Goal: Navigation & Orientation: Find specific page/section

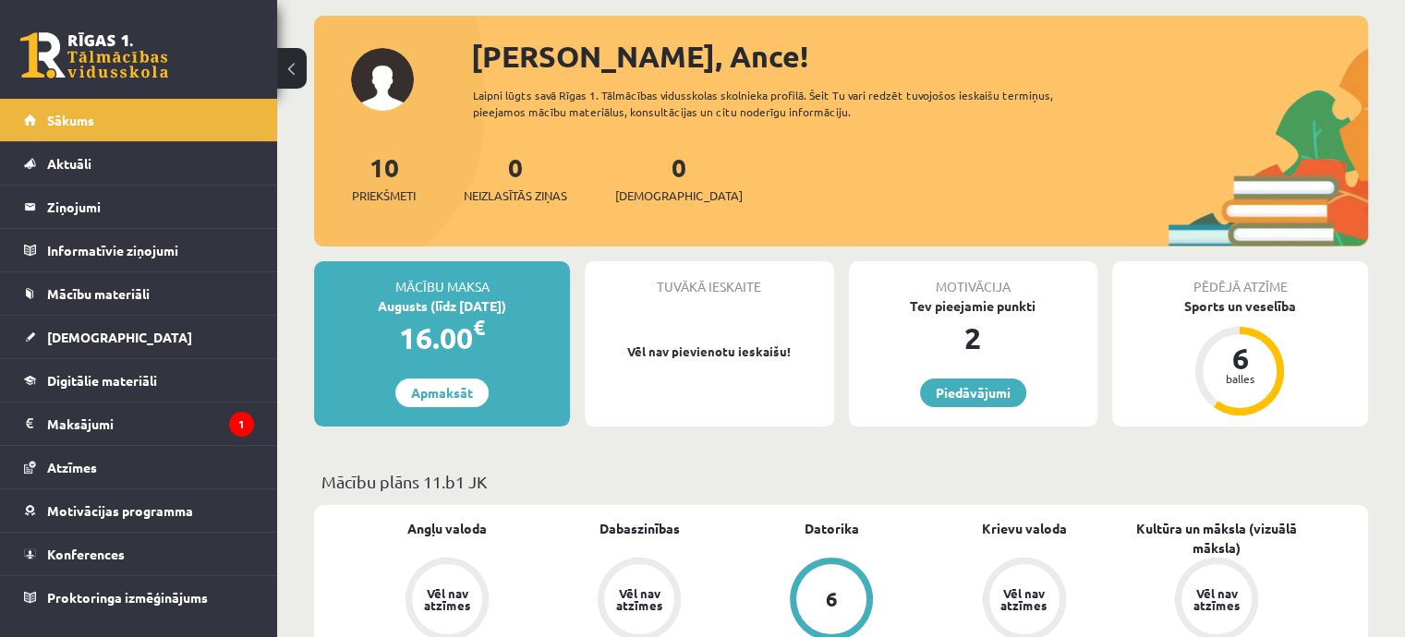
scroll to position [185, 0]
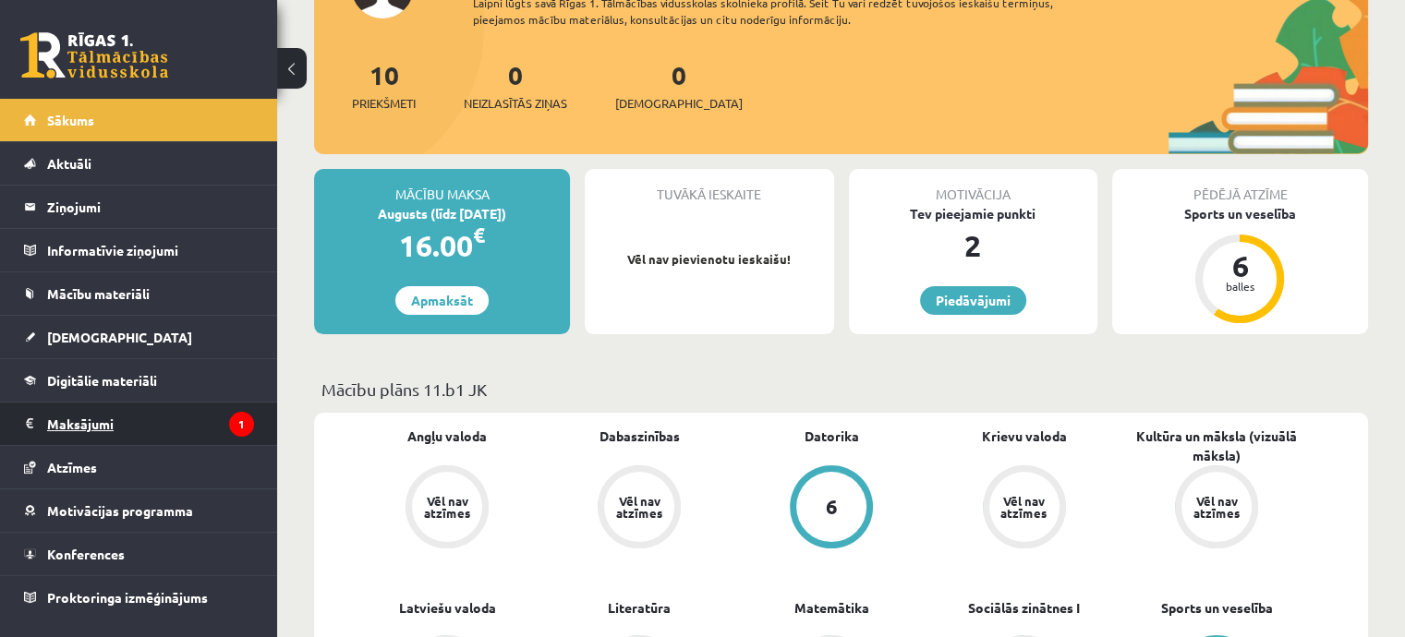
click at [236, 406] on legend "Maksājumi 1" at bounding box center [150, 424] width 207 height 42
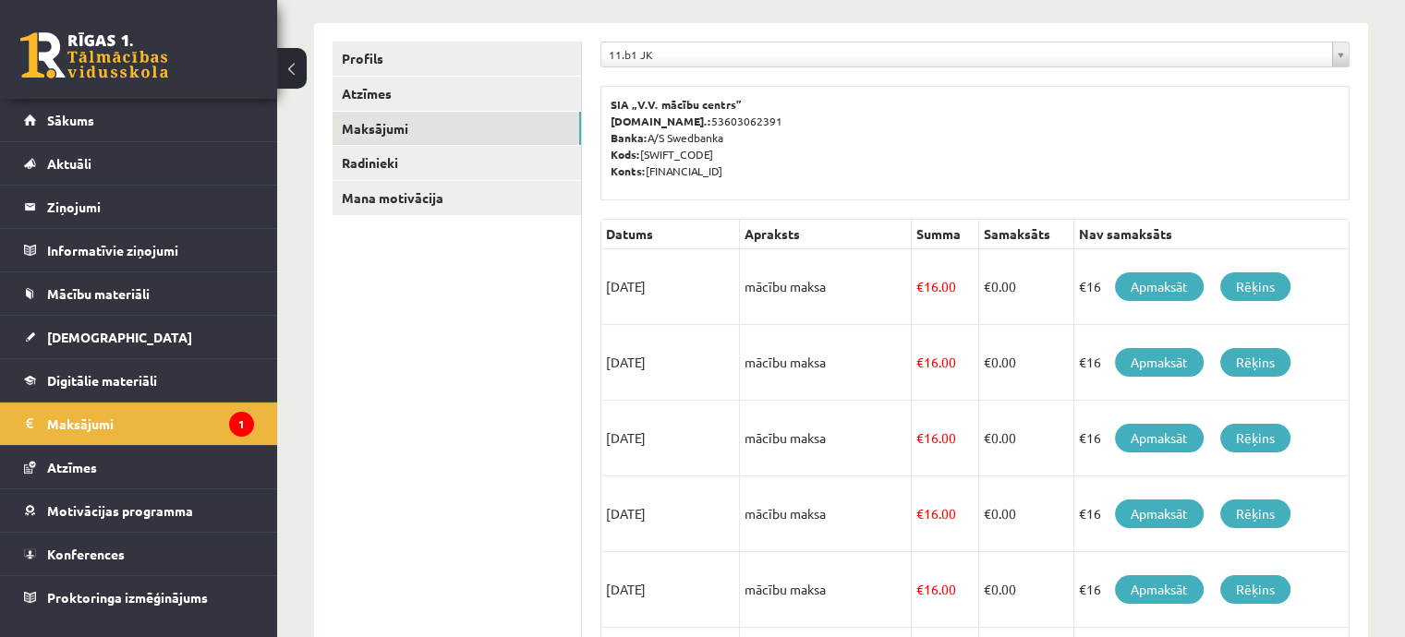
scroll to position [277, 0]
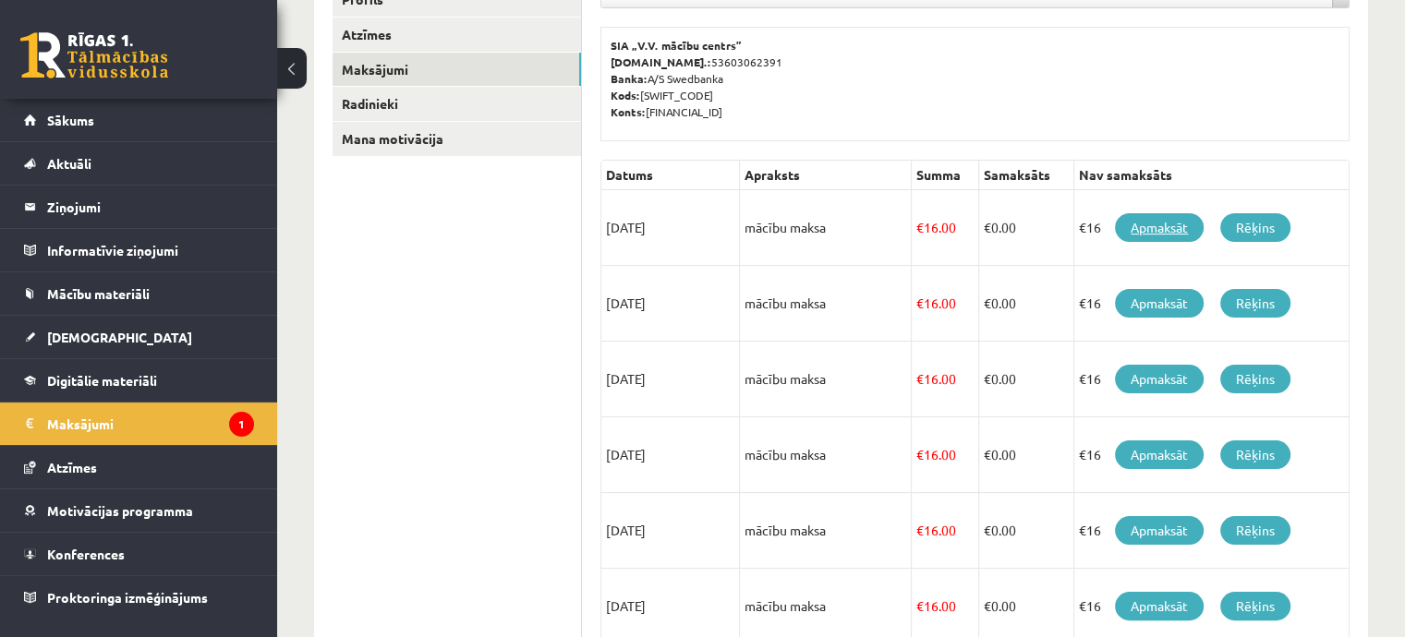
click at [1151, 217] on link "Apmaksāt" at bounding box center [1159, 227] width 89 height 29
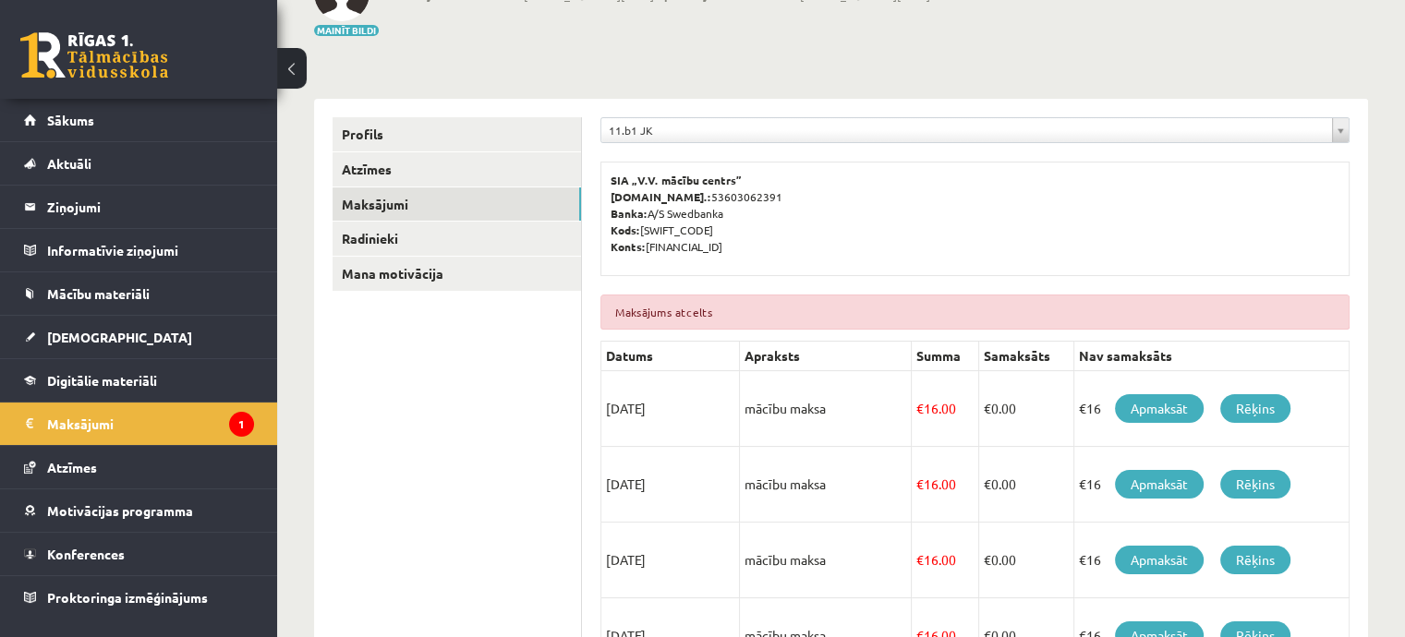
scroll to position [160, 0]
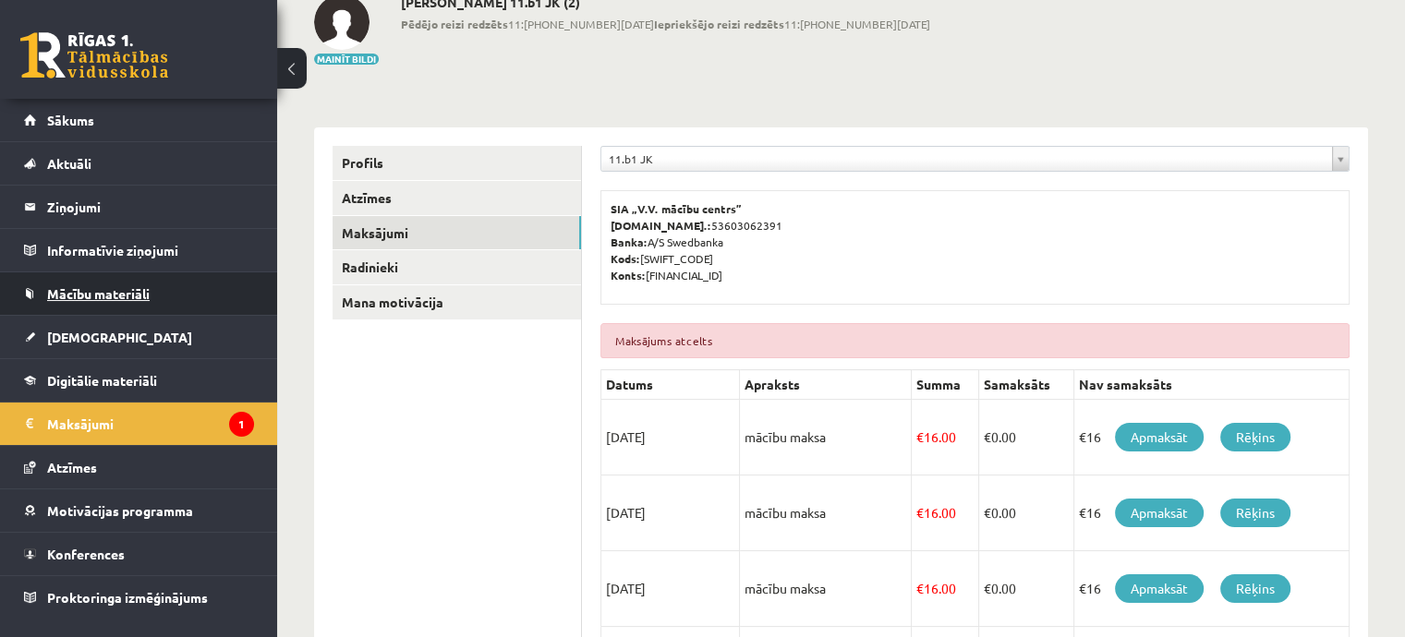
click at [169, 286] on link "Mācību materiāli" at bounding box center [139, 293] width 230 height 42
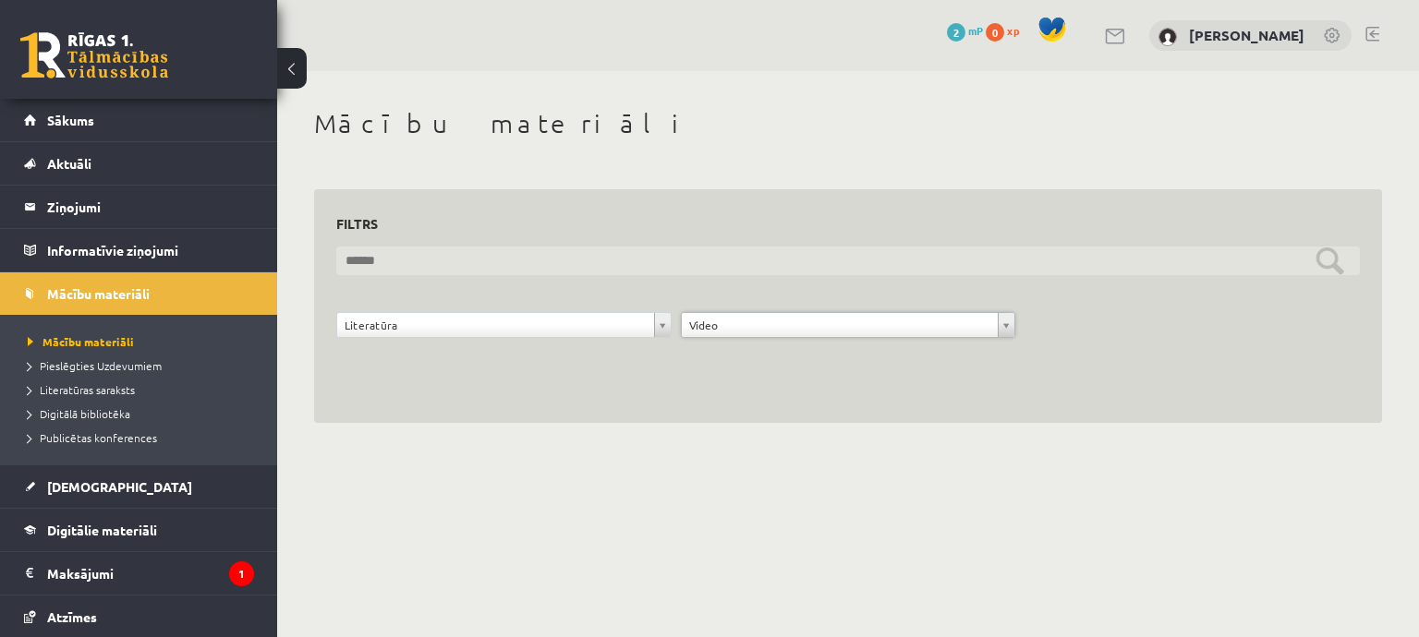
click at [1323, 260] on input "text" at bounding box center [847, 261] width 1023 height 29
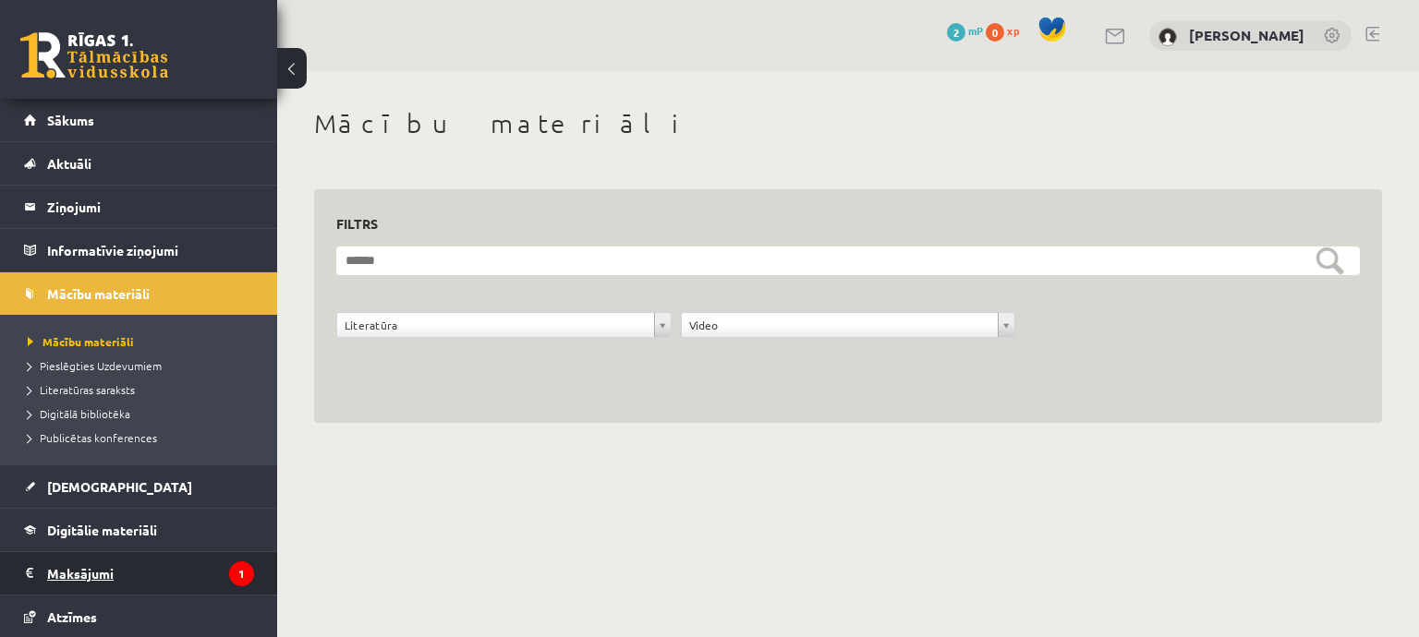
click at [183, 576] on legend "Maksājumi 1" at bounding box center [150, 573] width 207 height 42
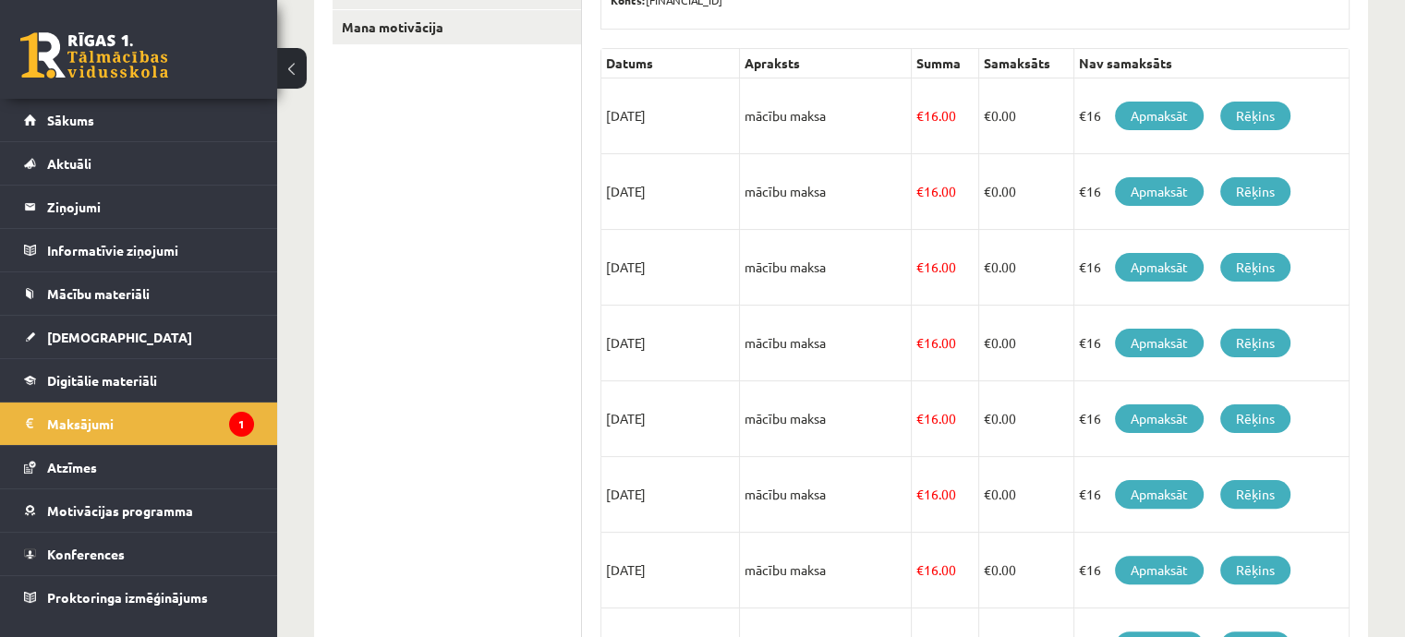
scroll to position [345, 0]
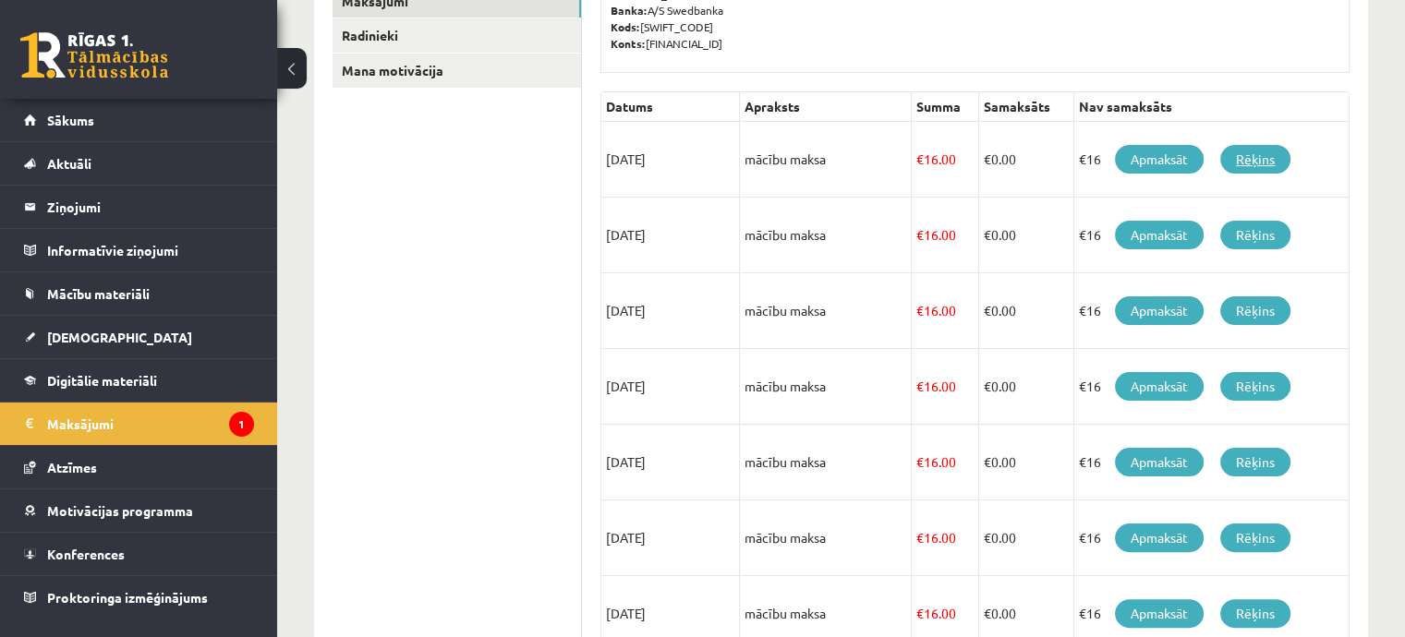
click at [1264, 163] on link "Rēķins" at bounding box center [1255, 159] width 70 height 29
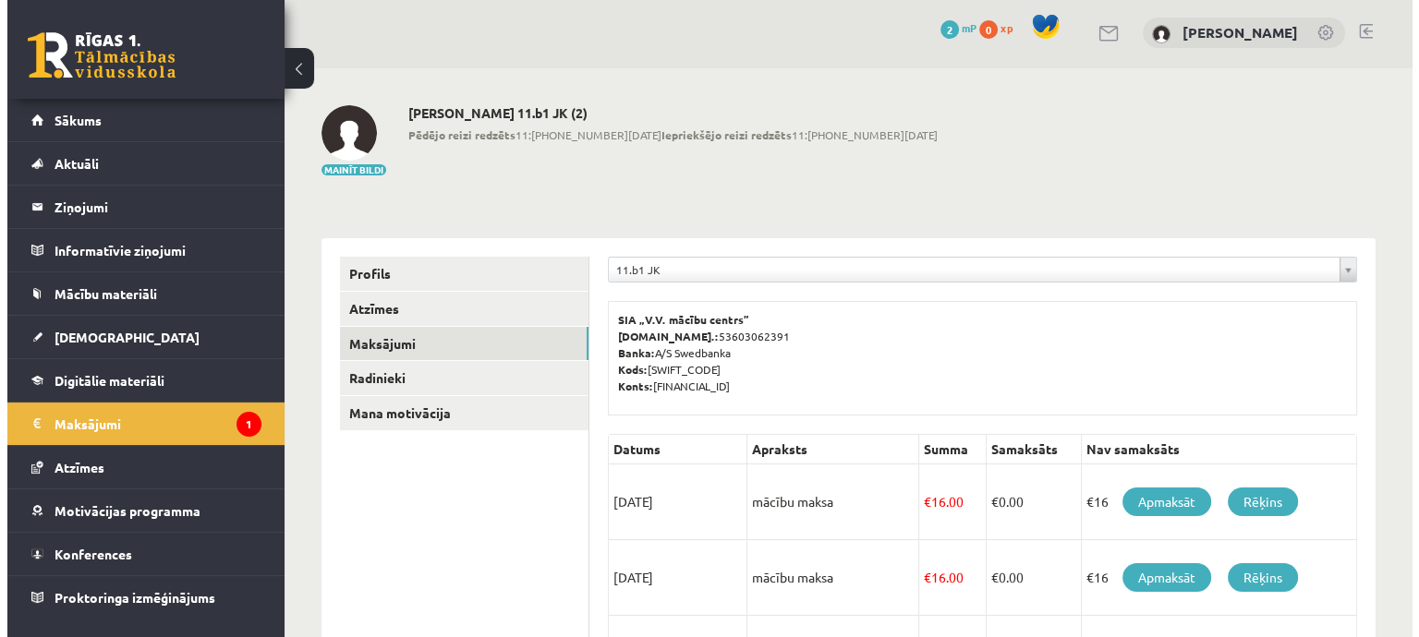
scroll to position [0, 0]
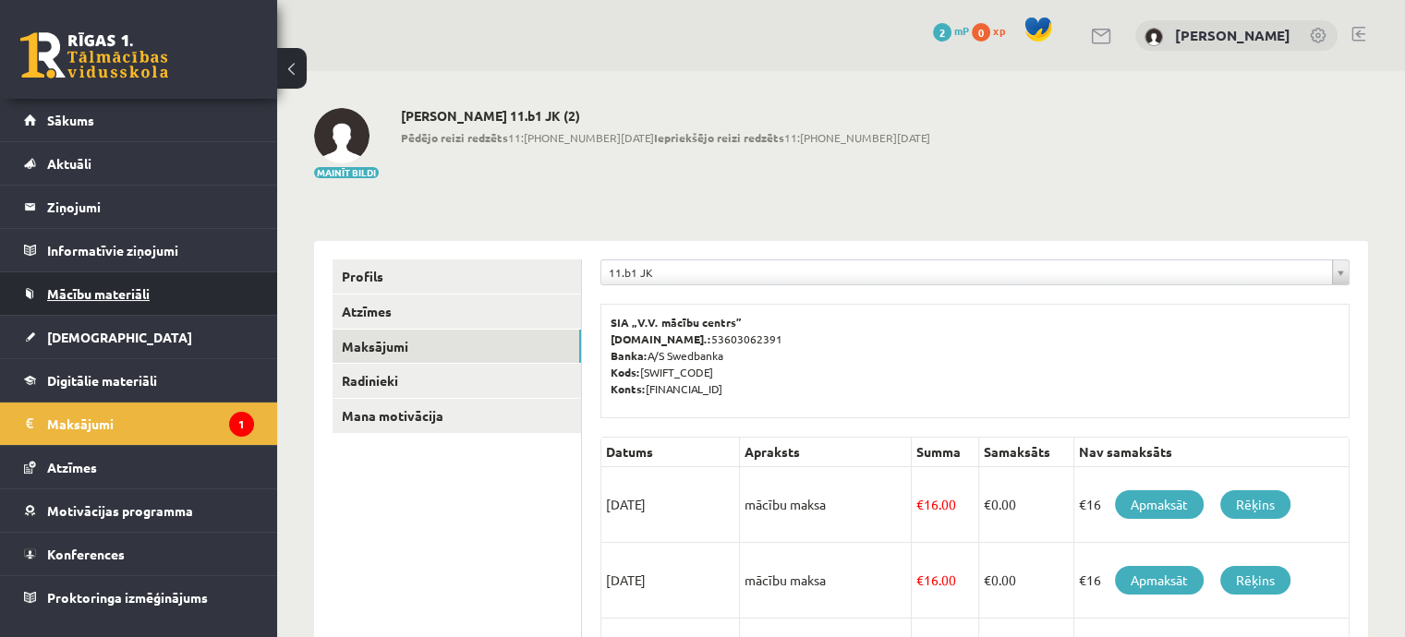
click at [163, 296] on link "Mācību materiāli" at bounding box center [139, 293] width 230 height 42
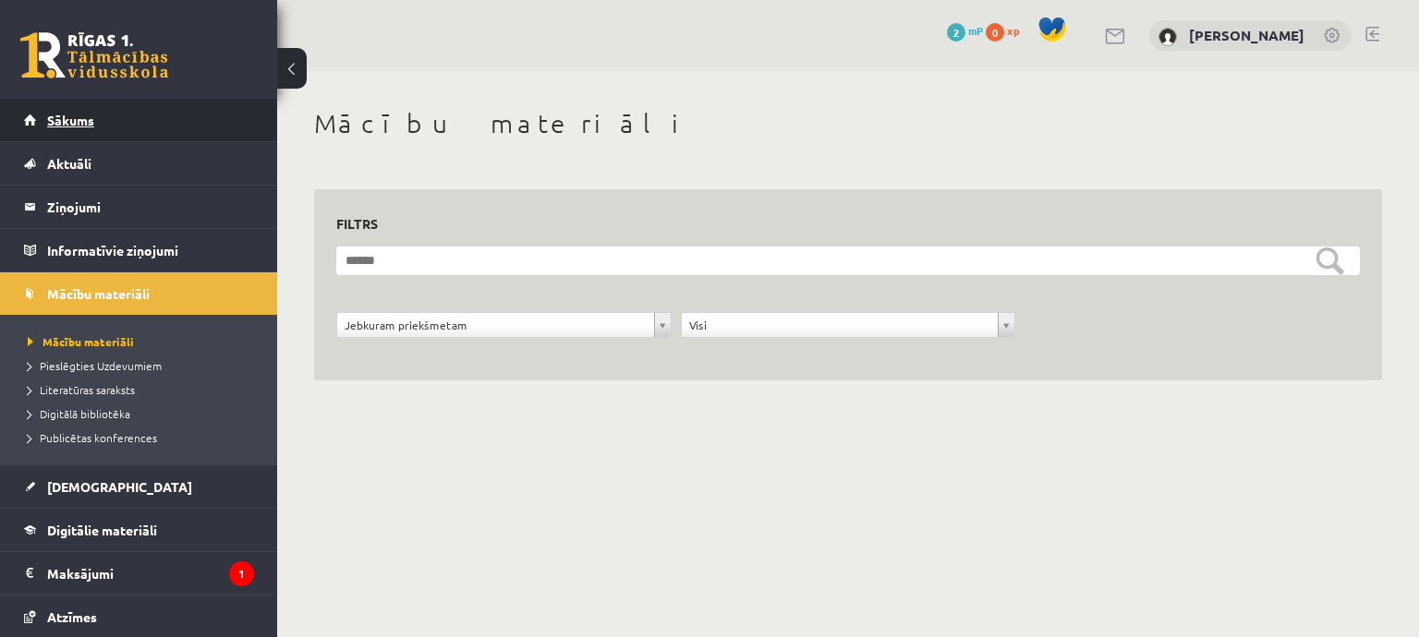
click at [85, 128] on link "Sākums" at bounding box center [139, 120] width 230 height 42
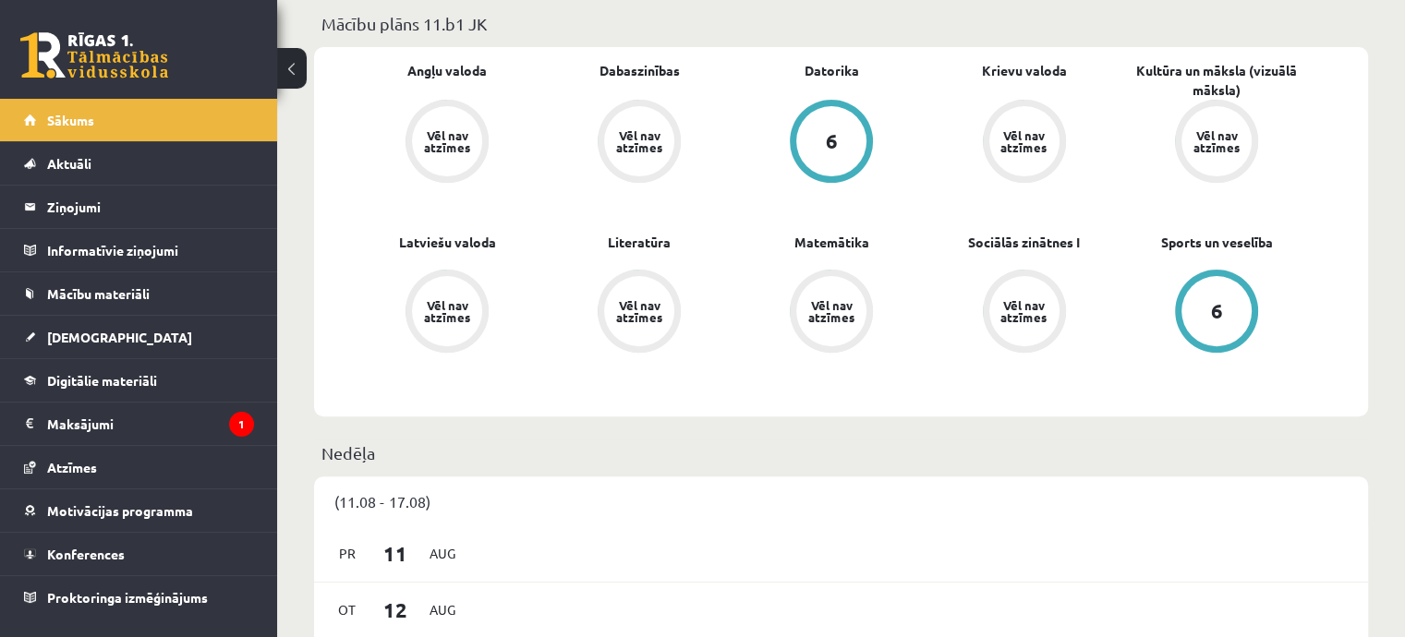
scroll to position [554, 0]
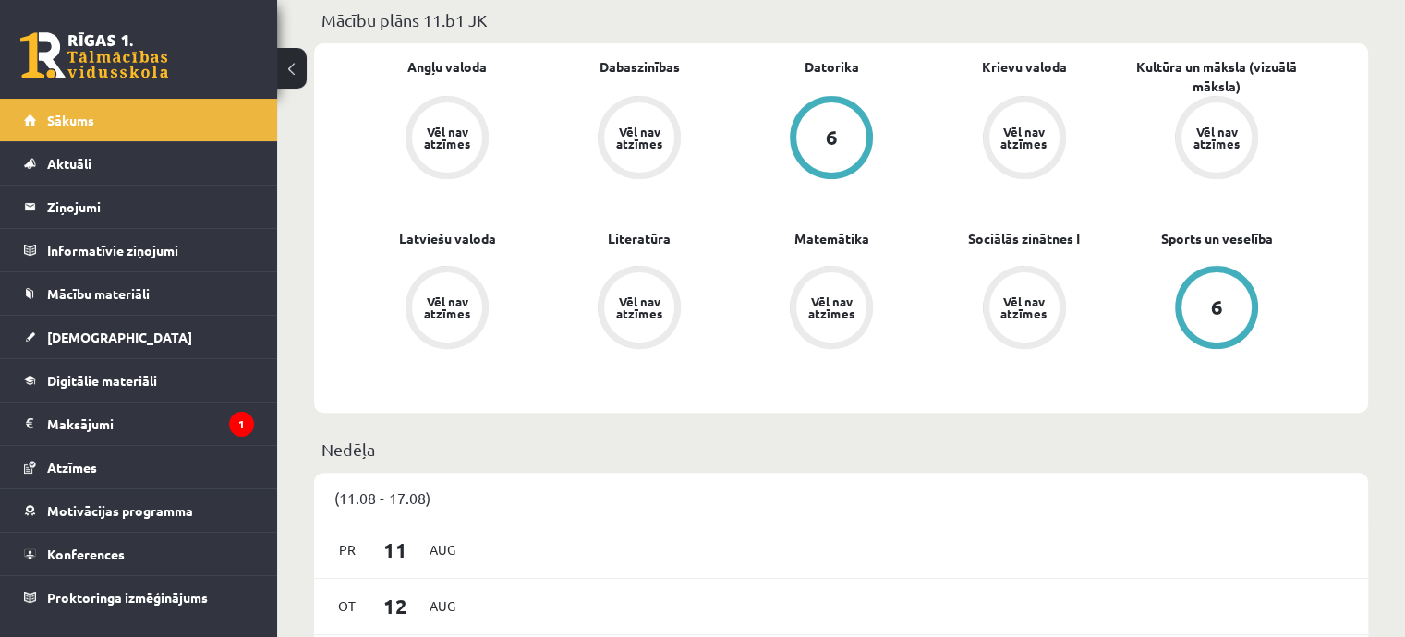
click at [858, 138] on div "6" at bounding box center [831, 138] width 70 height 70
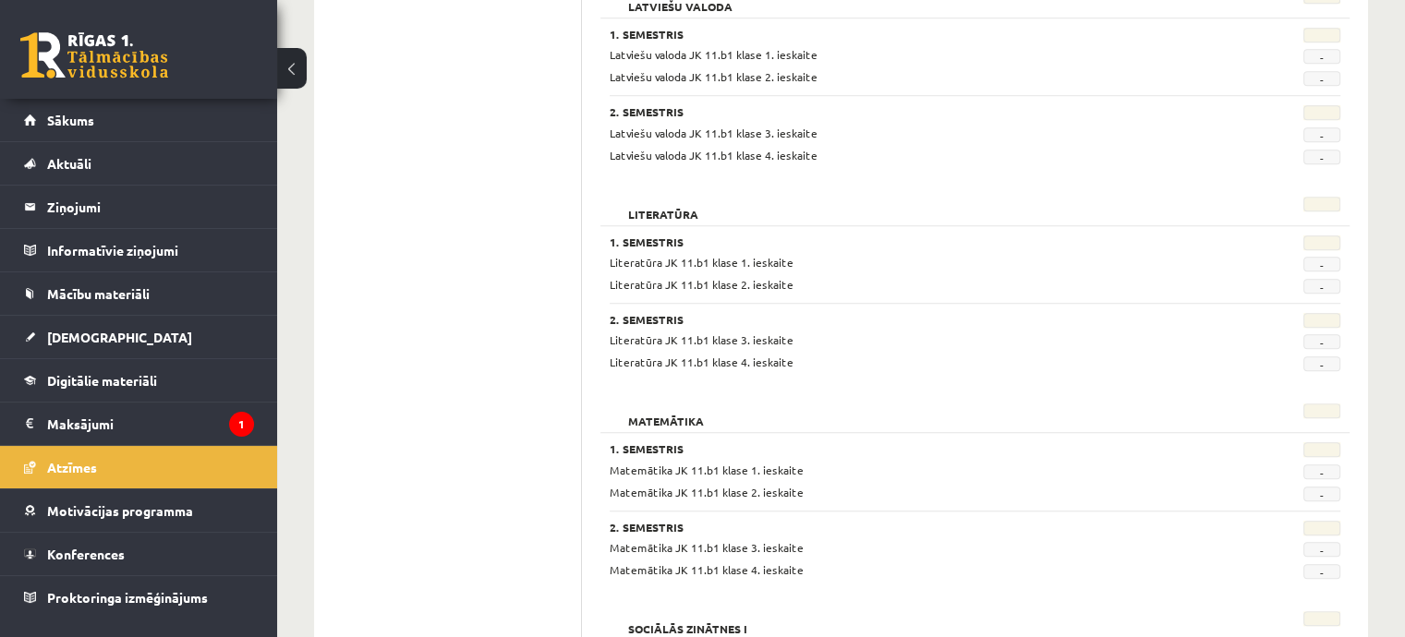
scroll to position [1385, 0]
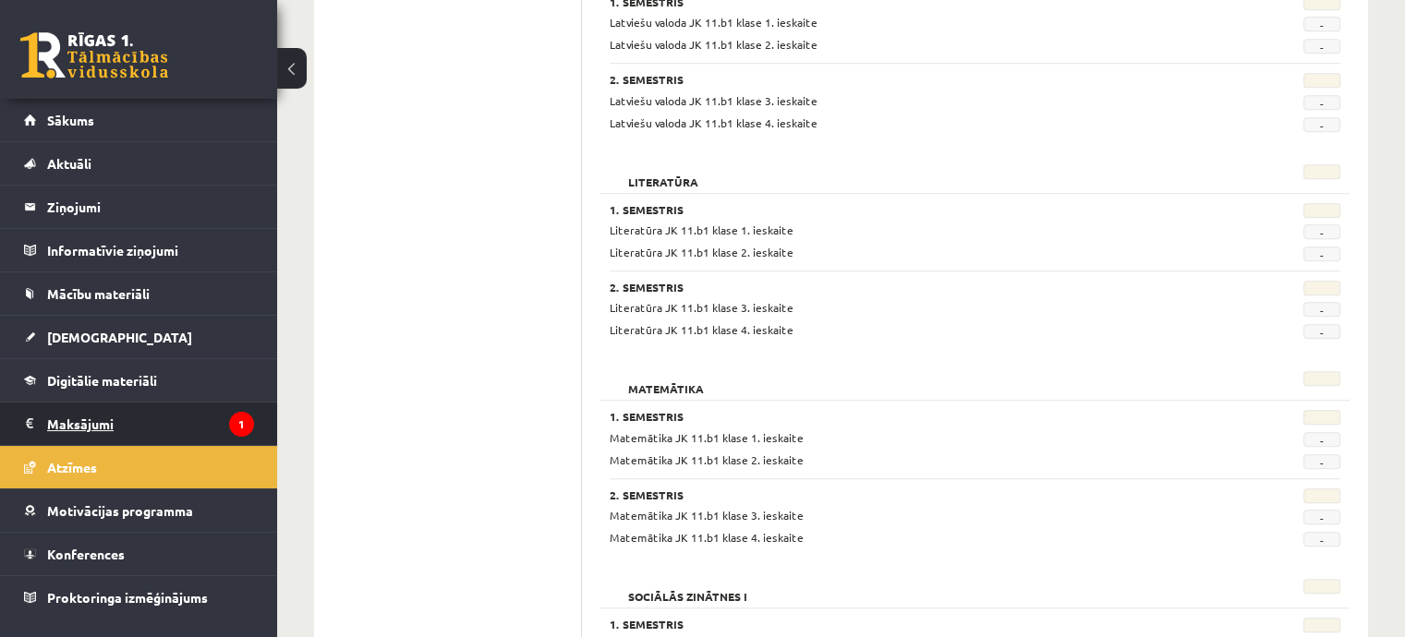
click at [202, 415] on legend "Maksājumi 1" at bounding box center [150, 424] width 207 height 42
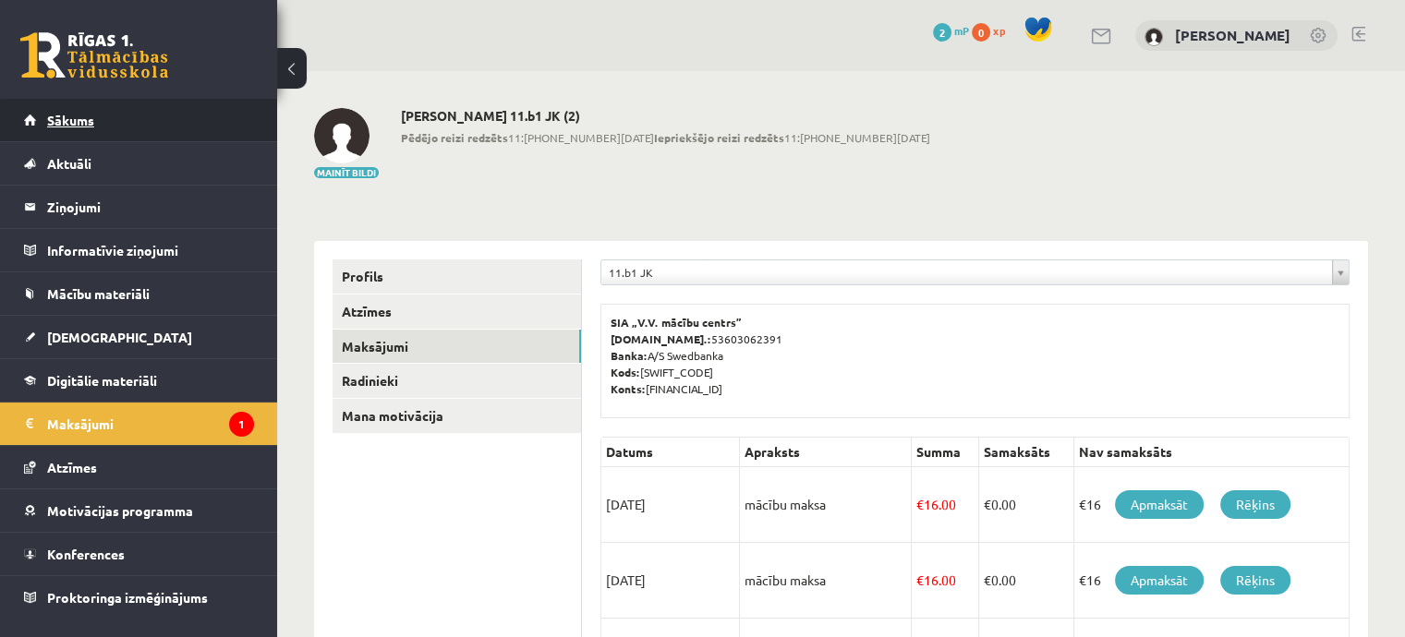
click at [142, 125] on link "Sākums" at bounding box center [139, 120] width 230 height 42
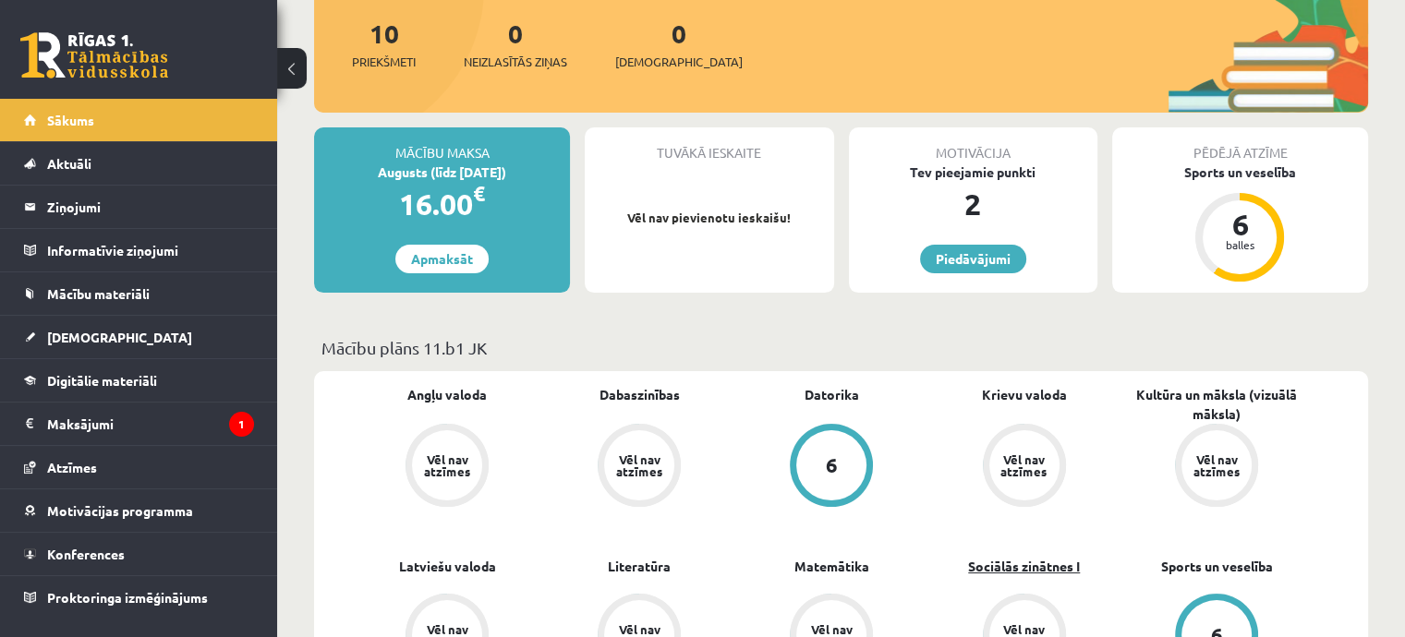
scroll to position [277, 0]
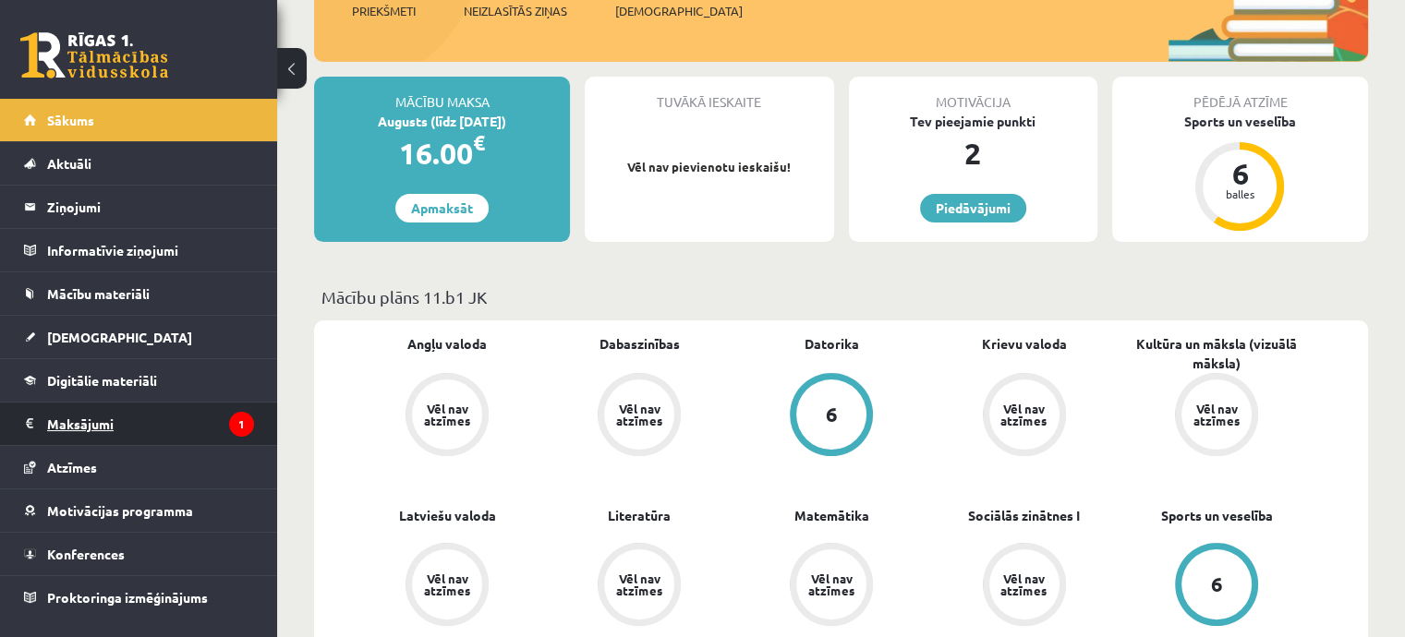
click at [106, 428] on legend "Maksājumi 1" at bounding box center [150, 424] width 207 height 42
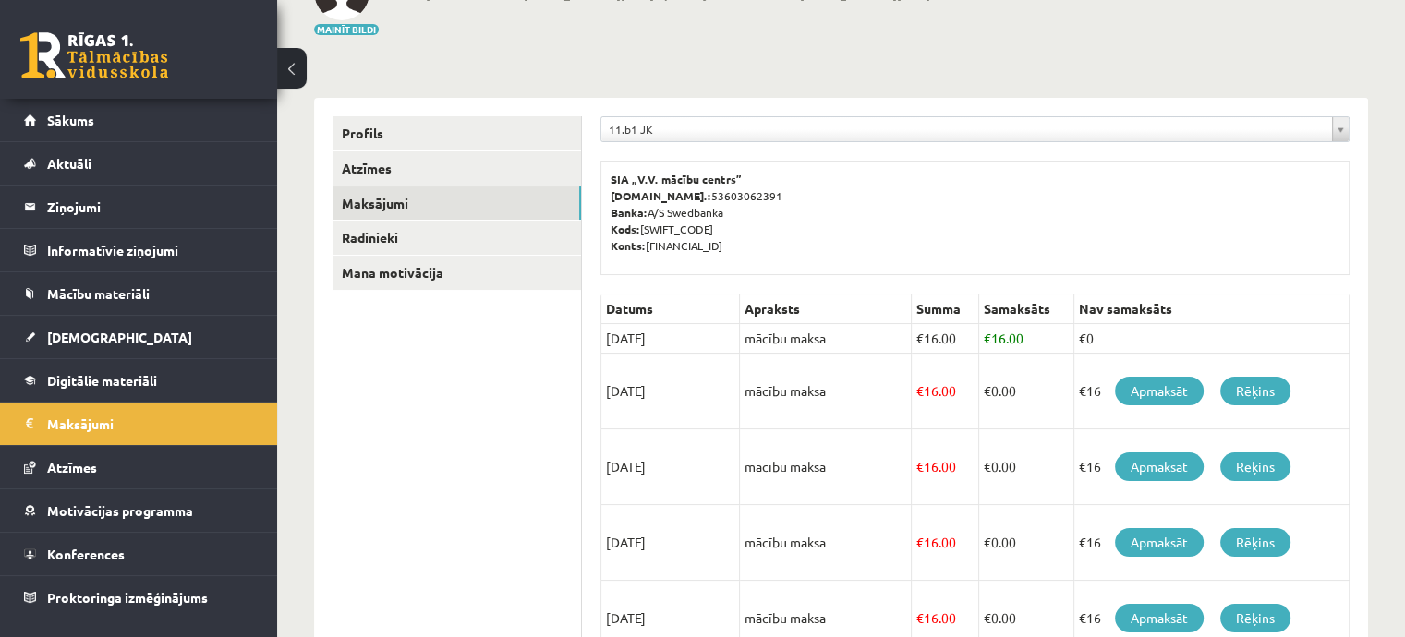
scroll to position [277, 0]
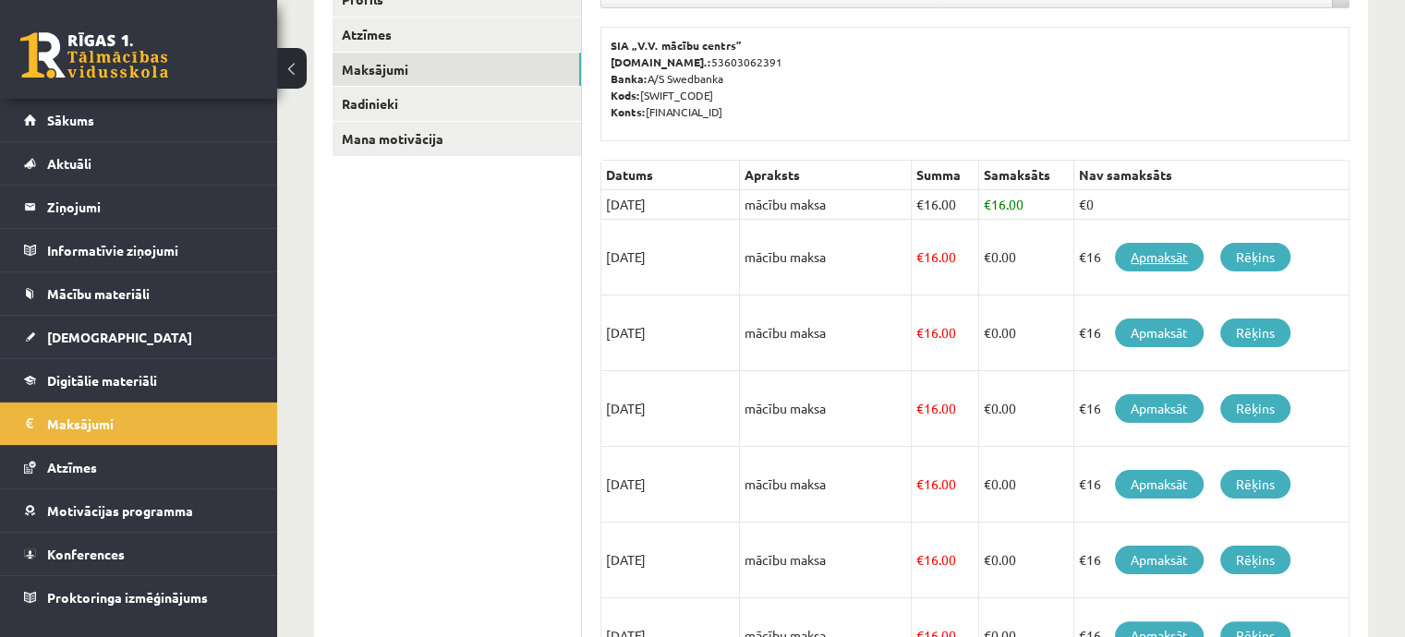
click at [1159, 252] on link "Apmaksāt" at bounding box center [1159, 257] width 89 height 29
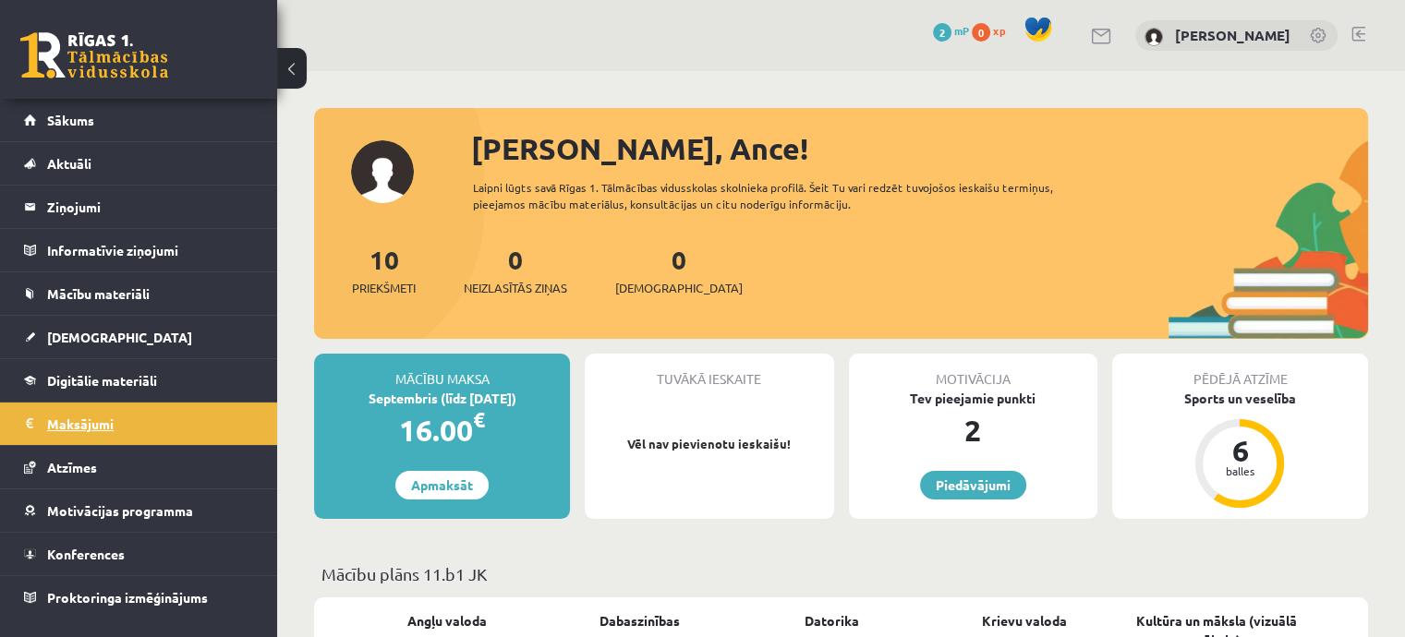
click at [197, 433] on legend "Maksājumi 0" at bounding box center [150, 424] width 207 height 42
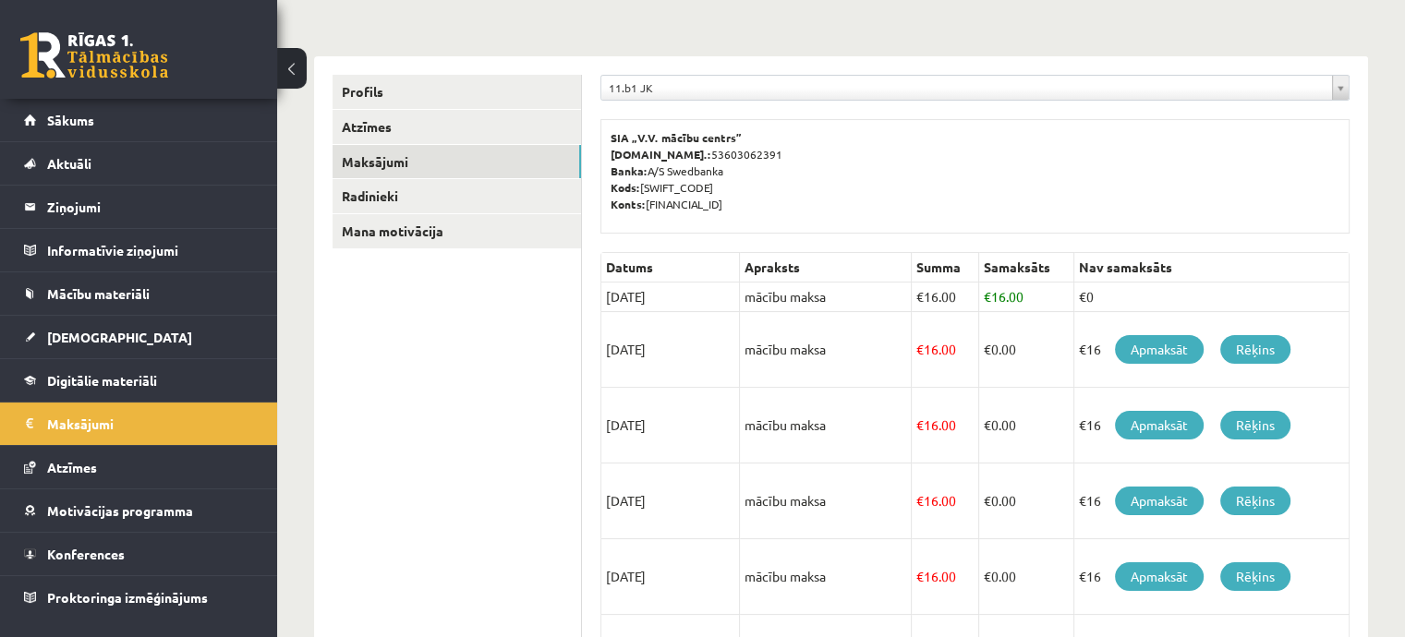
scroll to position [277, 0]
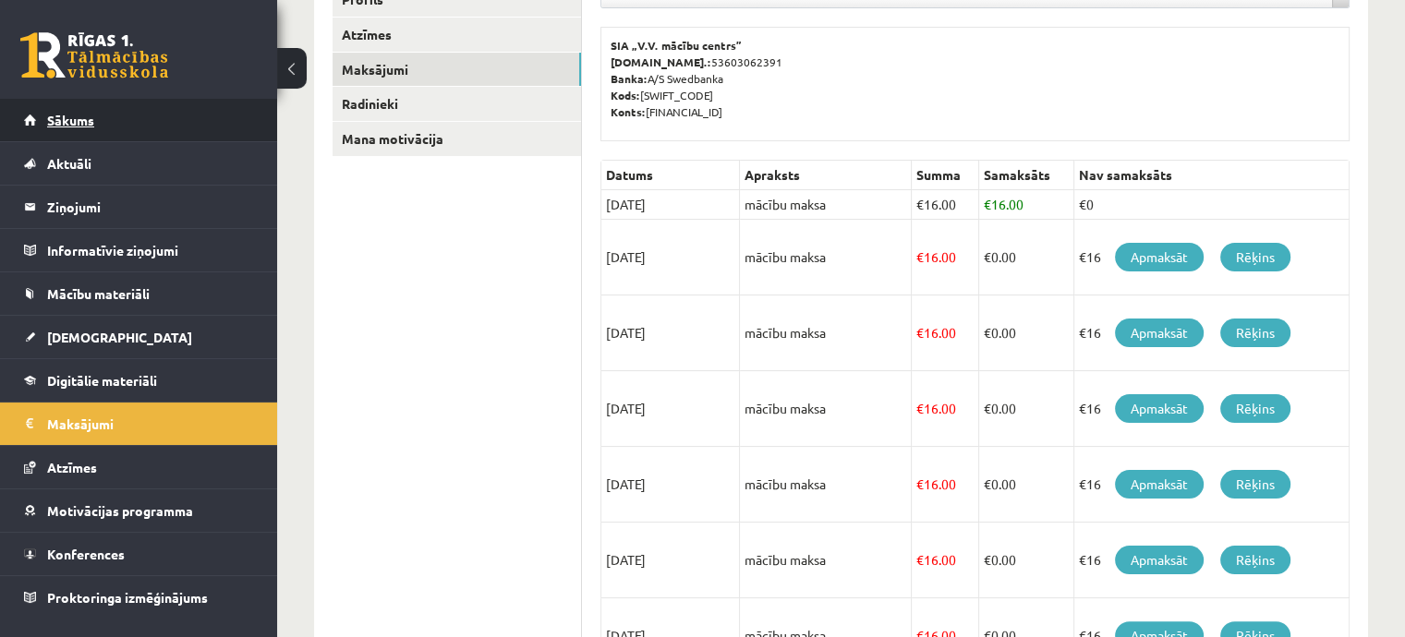
click at [234, 138] on link "Sākums" at bounding box center [139, 120] width 230 height 42
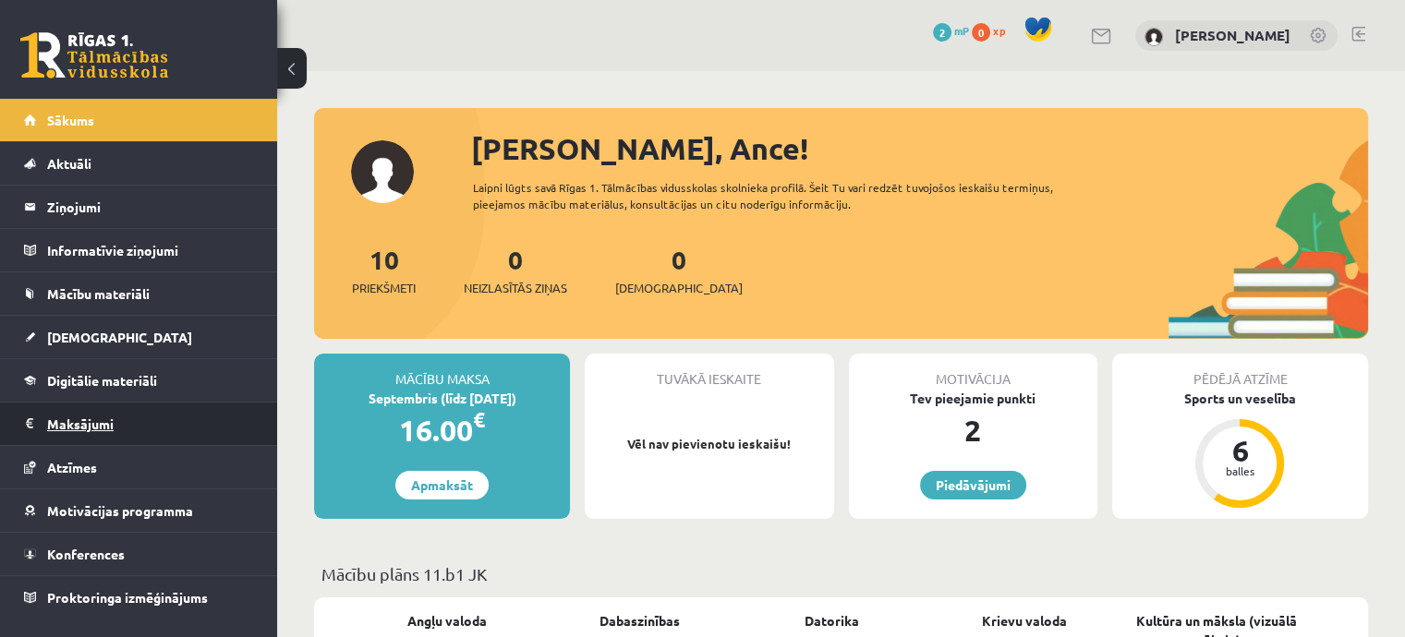
click at [140, 409] on legend "Maksājumi 0" at bounding box center [150, 424] width 207 height 42
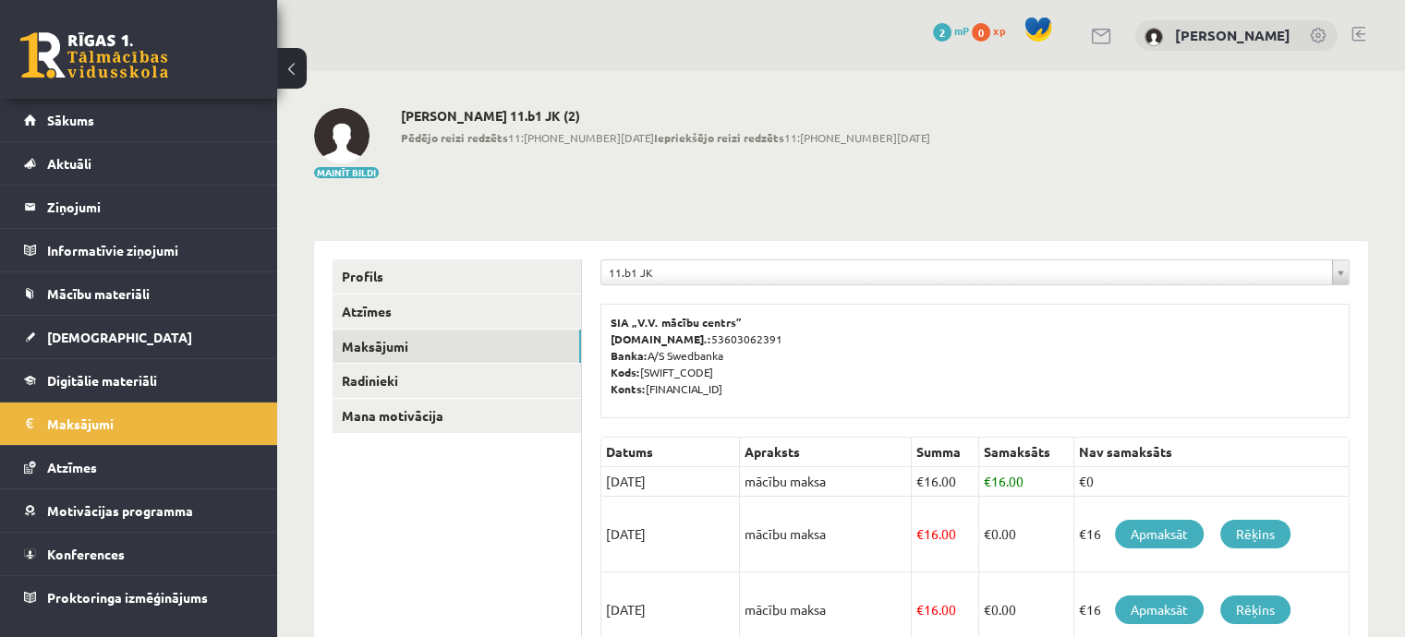
drag, startPoint x: 1088, startPoint y: 481, endPoint x: 1079, endPoint y: 483, distance: 9.4
click at [1079, 483] on td "€0" at bounding box center [1211, 482] width 275 height 30
click at [1105, 479] on td "€0" at bounding box center [1211, 482] width 275 height 30
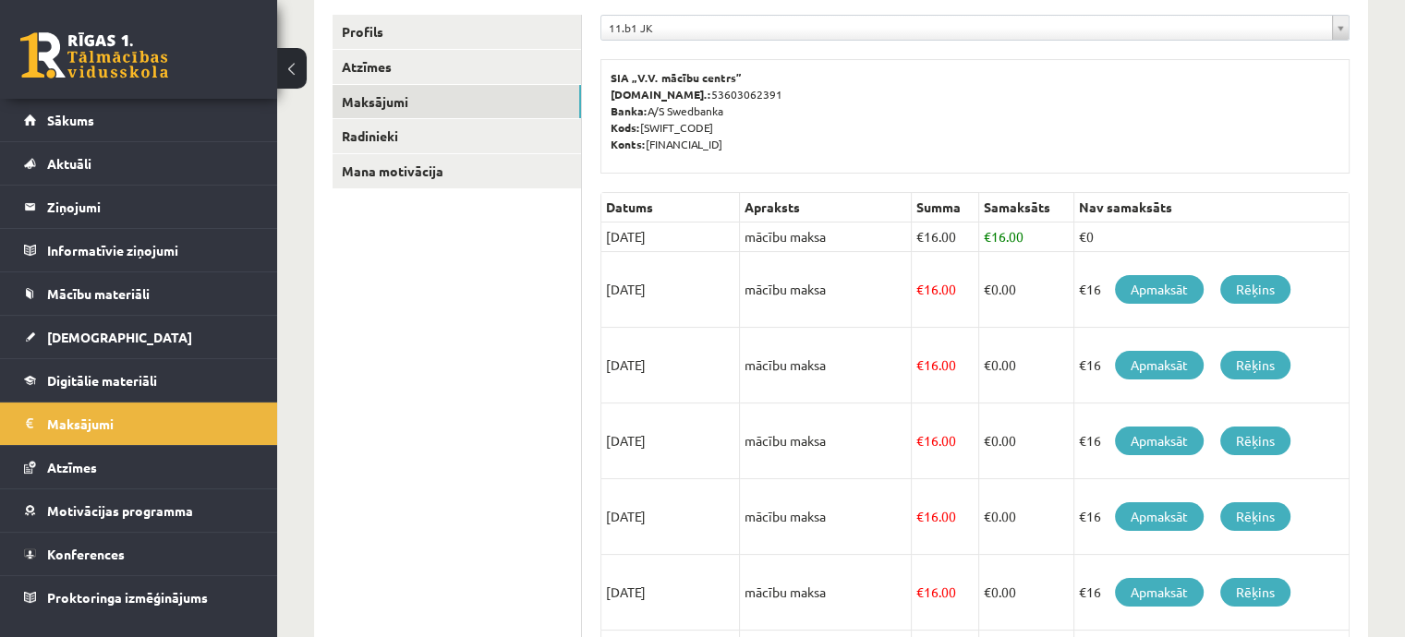
scroll to position [277, 0]
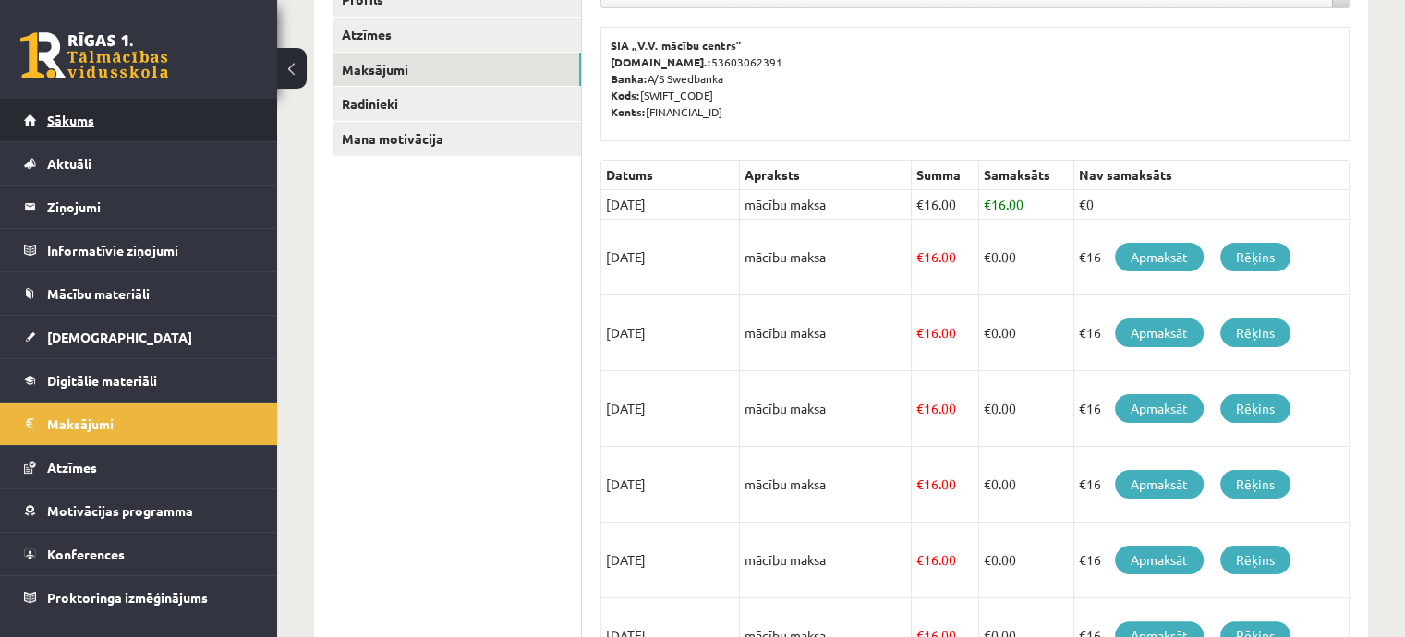
click at [104, 112] on link "Sākums" at bounding box center [139, 120] width 230 height 42
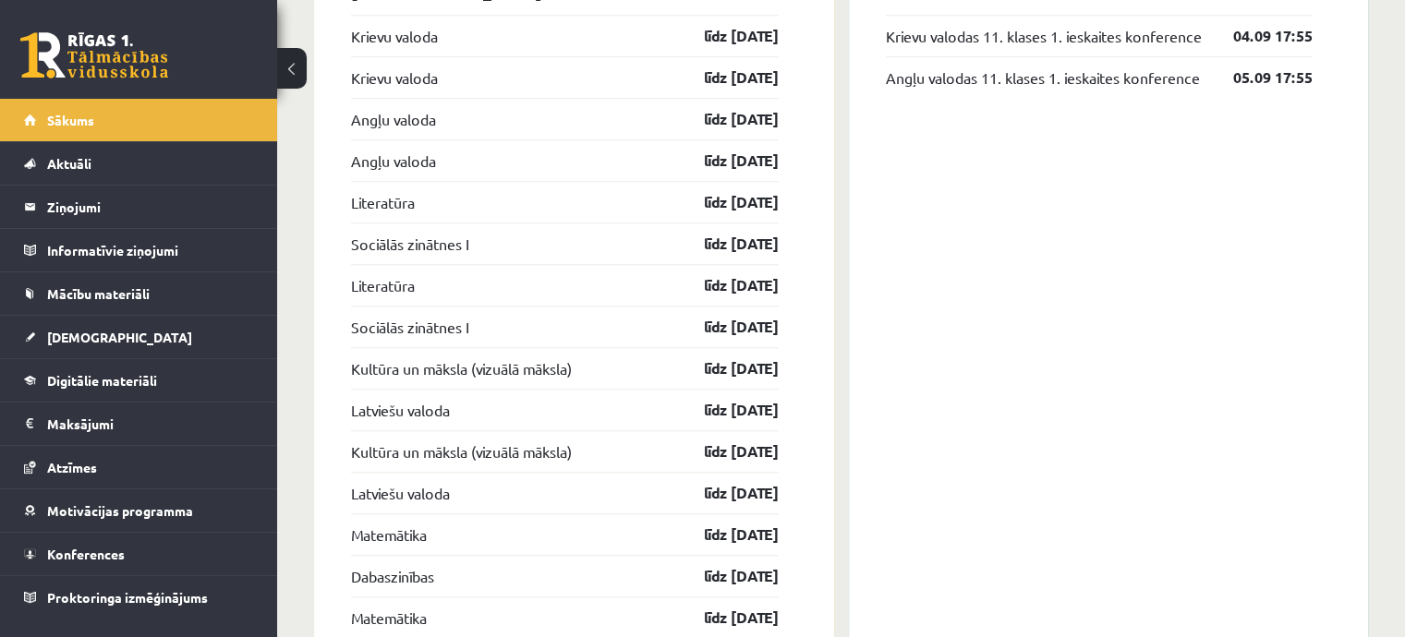
scroll to position [1385, 0]
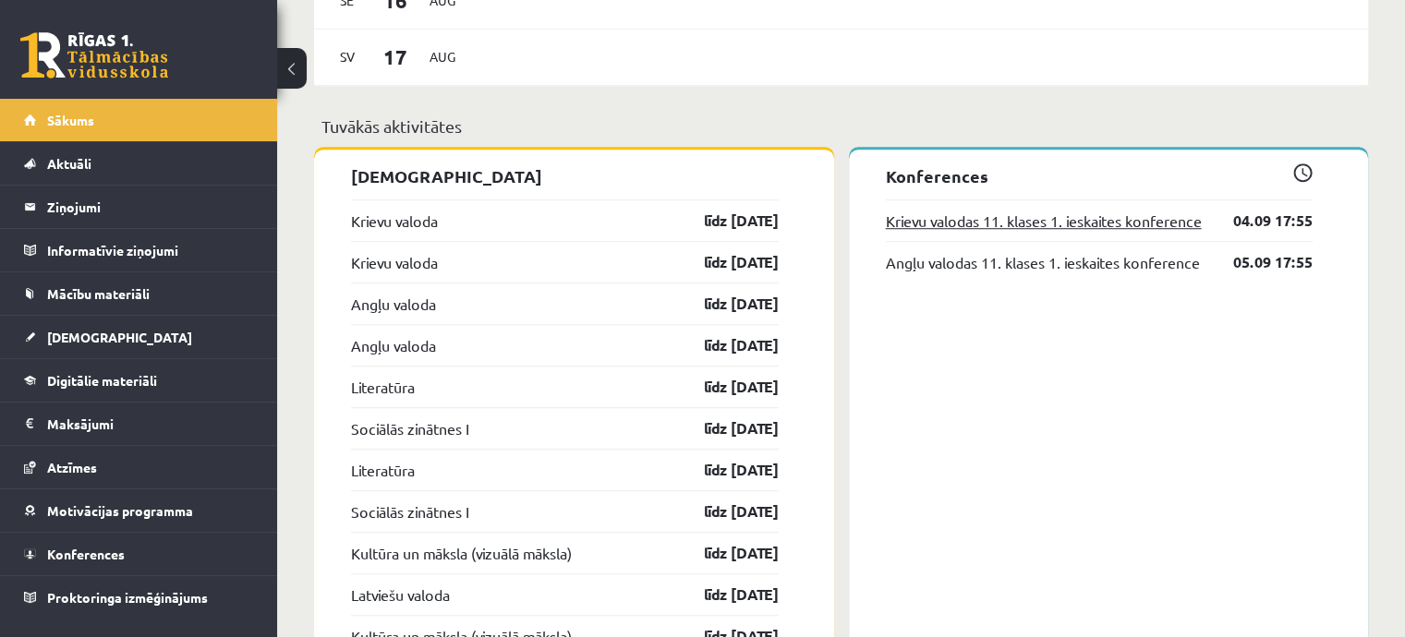
click at [1094, 230] on link "Krievu valodas 11. klases 1. ieskaites konference" at bounding box center [1044, 221] width 316 height 22
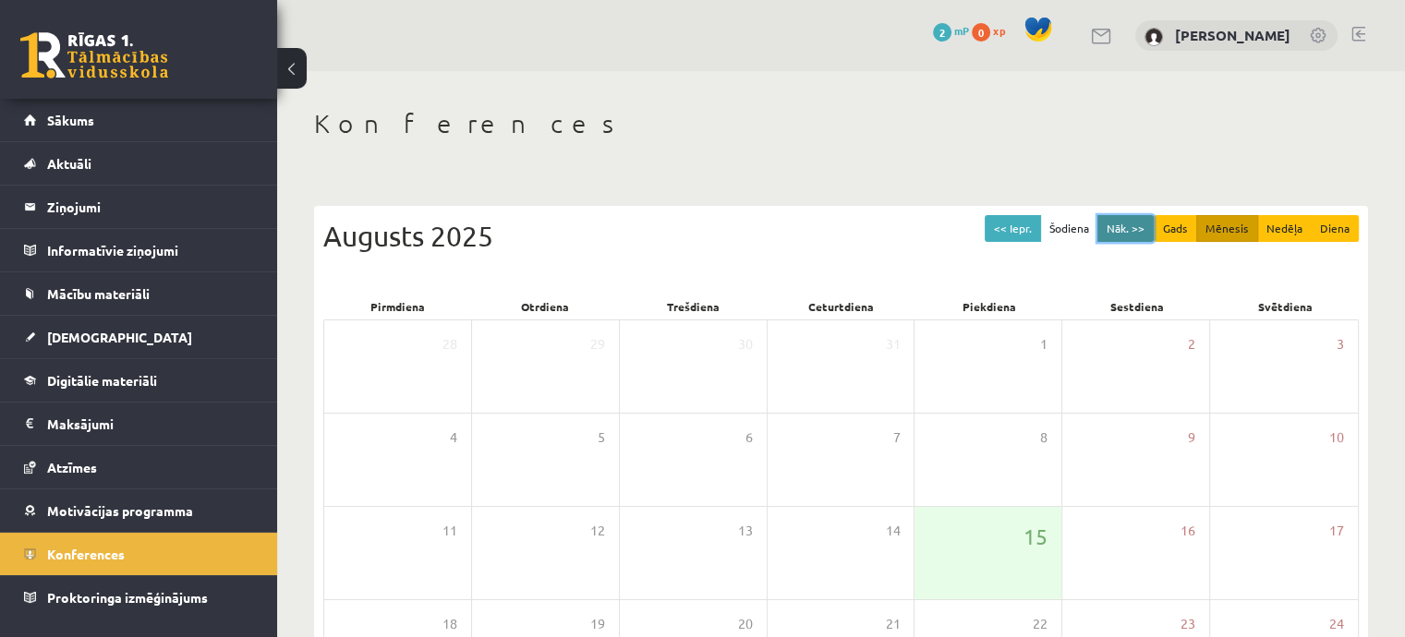
click at [1133, 224] on button "Nāk. >>" at bounding box center [1125, 228] width 56 height 27
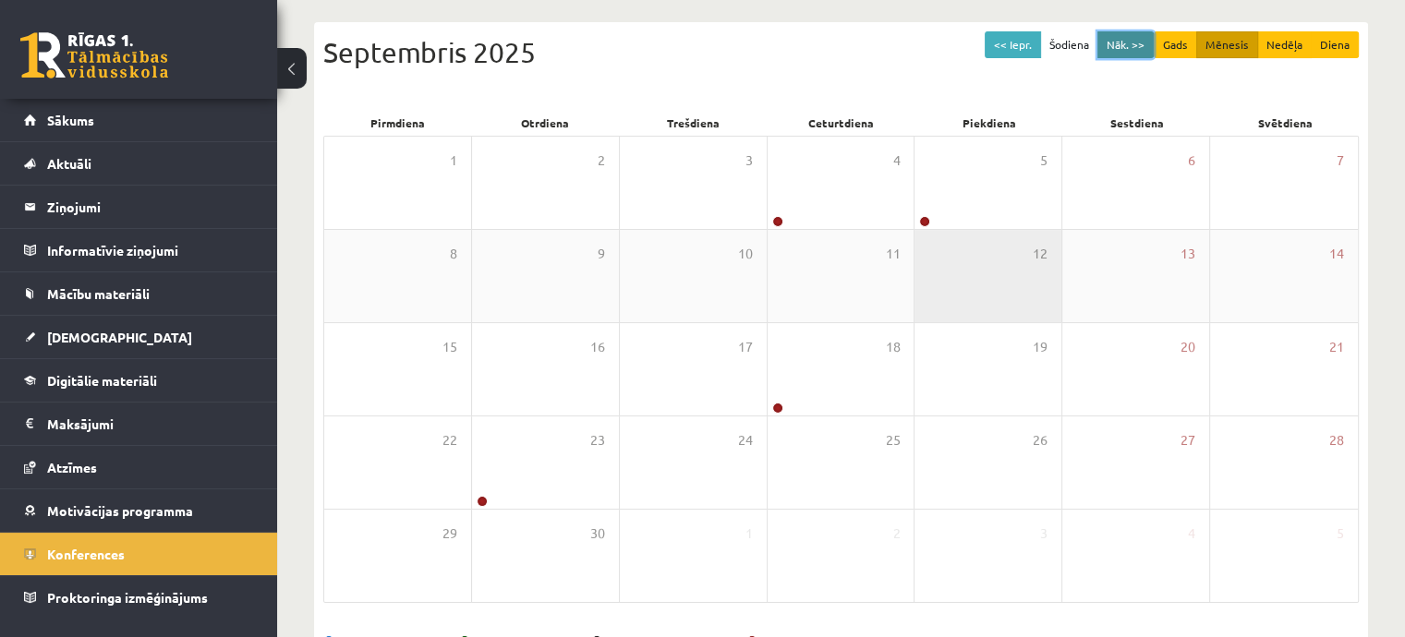
scroll to position [185, 0]
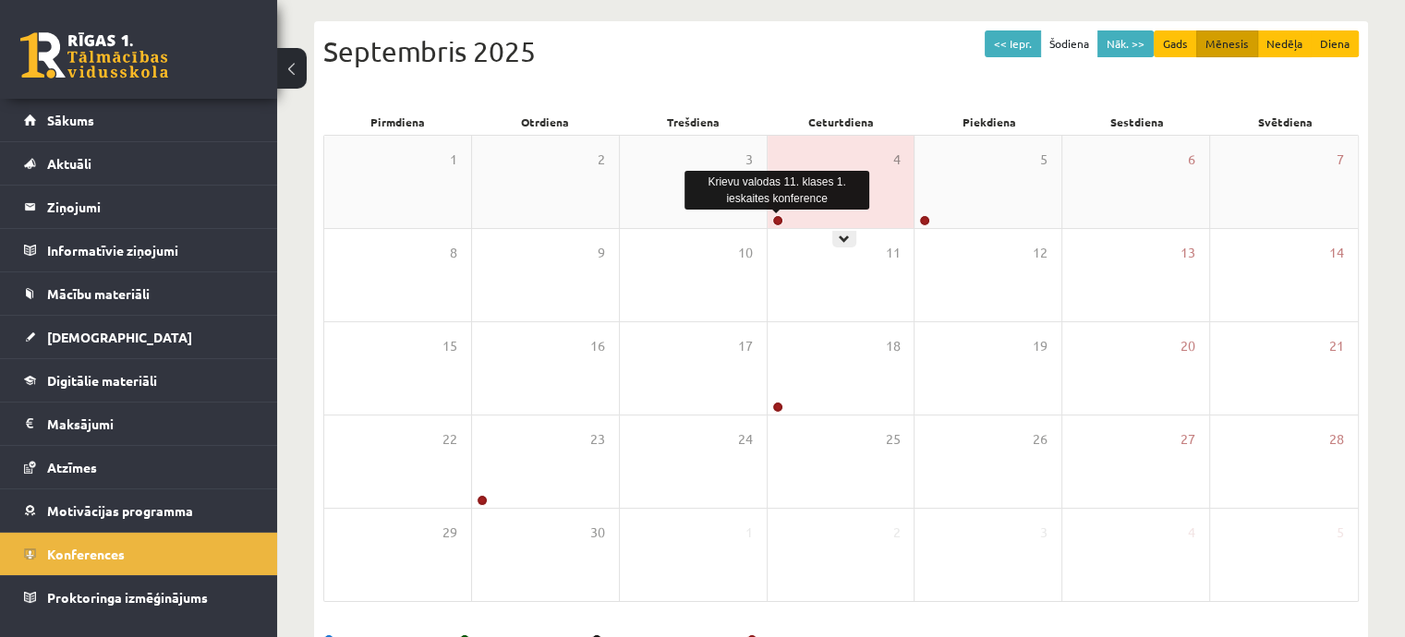
click at [776, 218] on link at bounding box center [777, 220] width 11 height 11
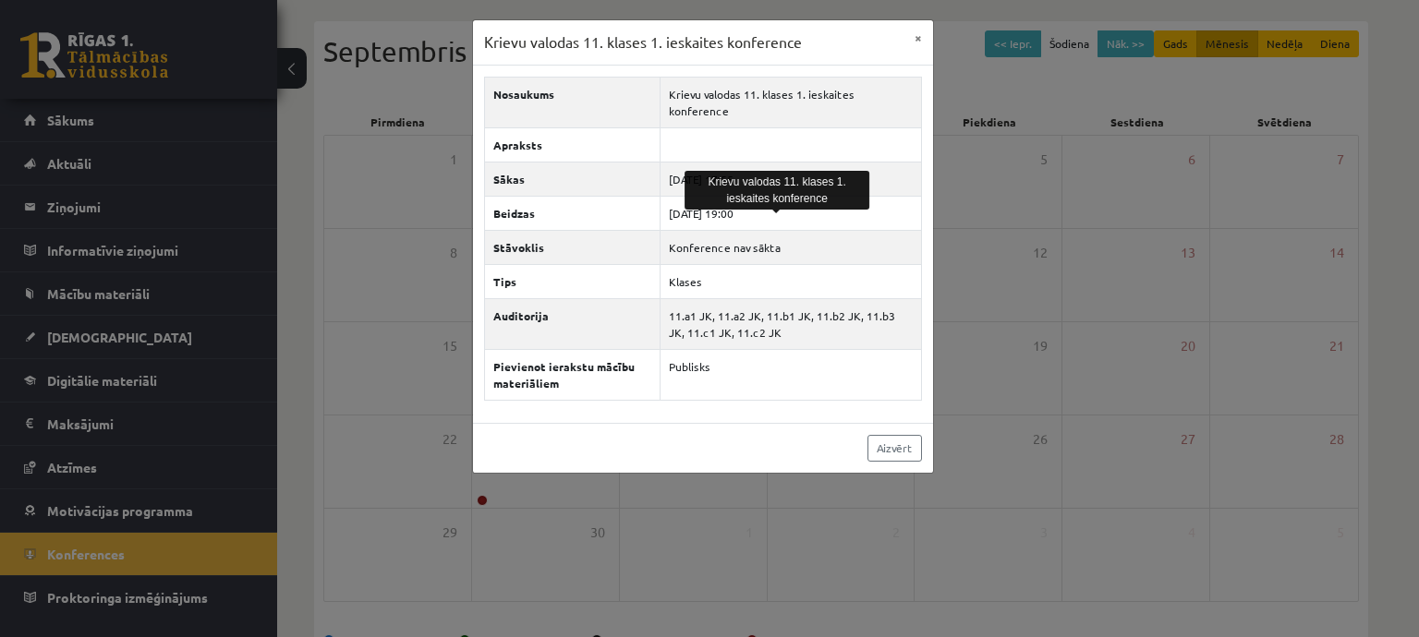
click at [301, 142] on div "Krievu valodas 11. klases 1. ieskaites konference × Nosaukums Krievu valodas 11…" at bounding box center [709, 318] width 1419 height 637
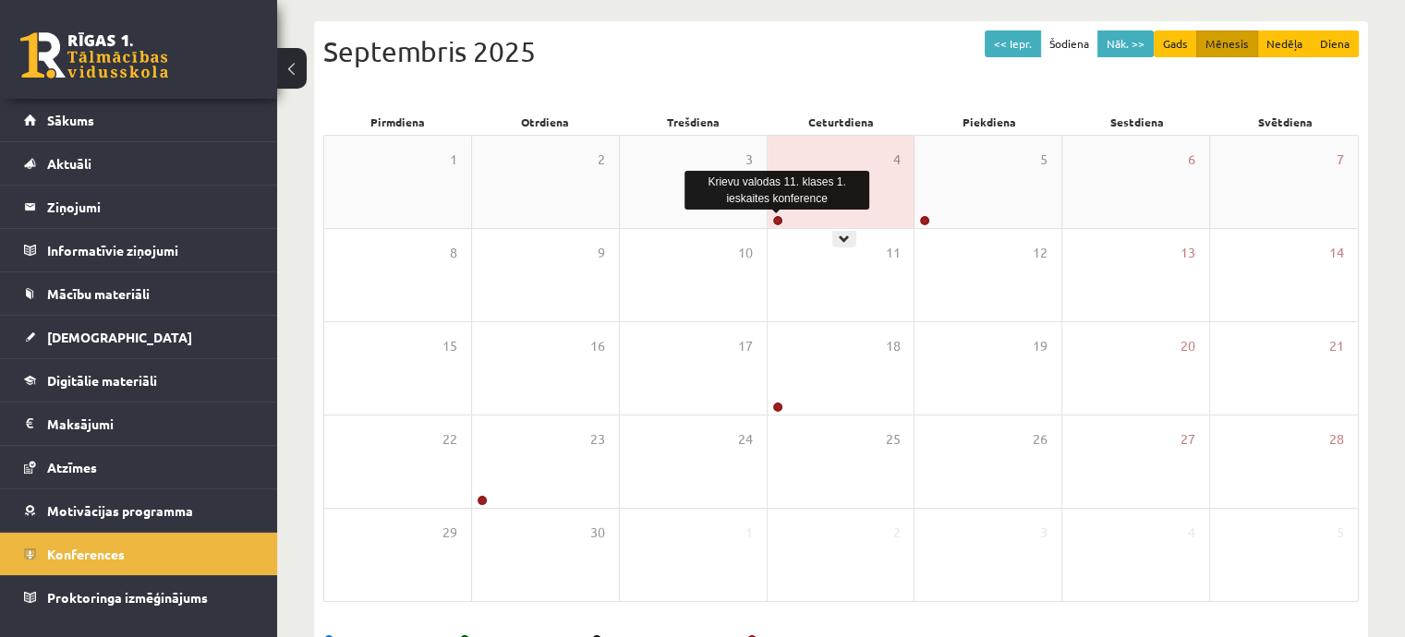
click at [774, 216] on link at bounding box center [777, 220] width 11 height 11
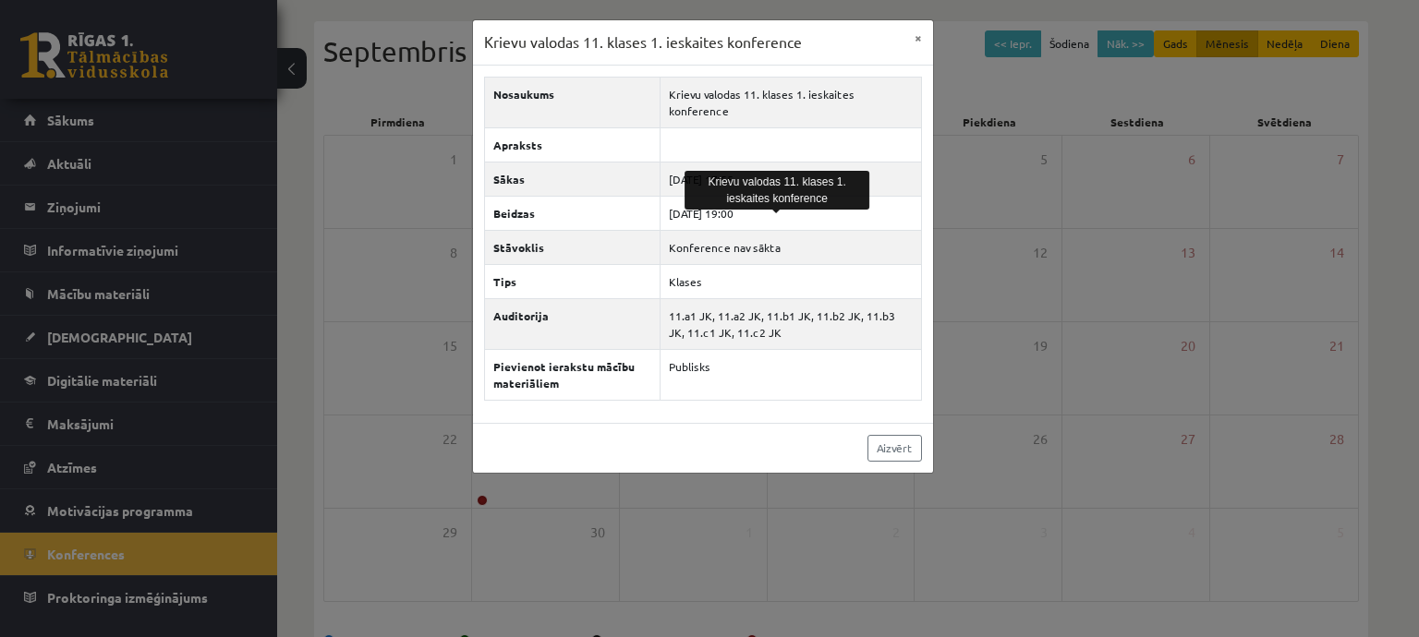
click at [851, 43] on div "Krievu valodas 11. klases 1. ieskaites konference ×" at bounding box center [703, 42] width 460 height 45
click at [918, 33] on button "×" at bounding box center [918, 37] width 30 height 35
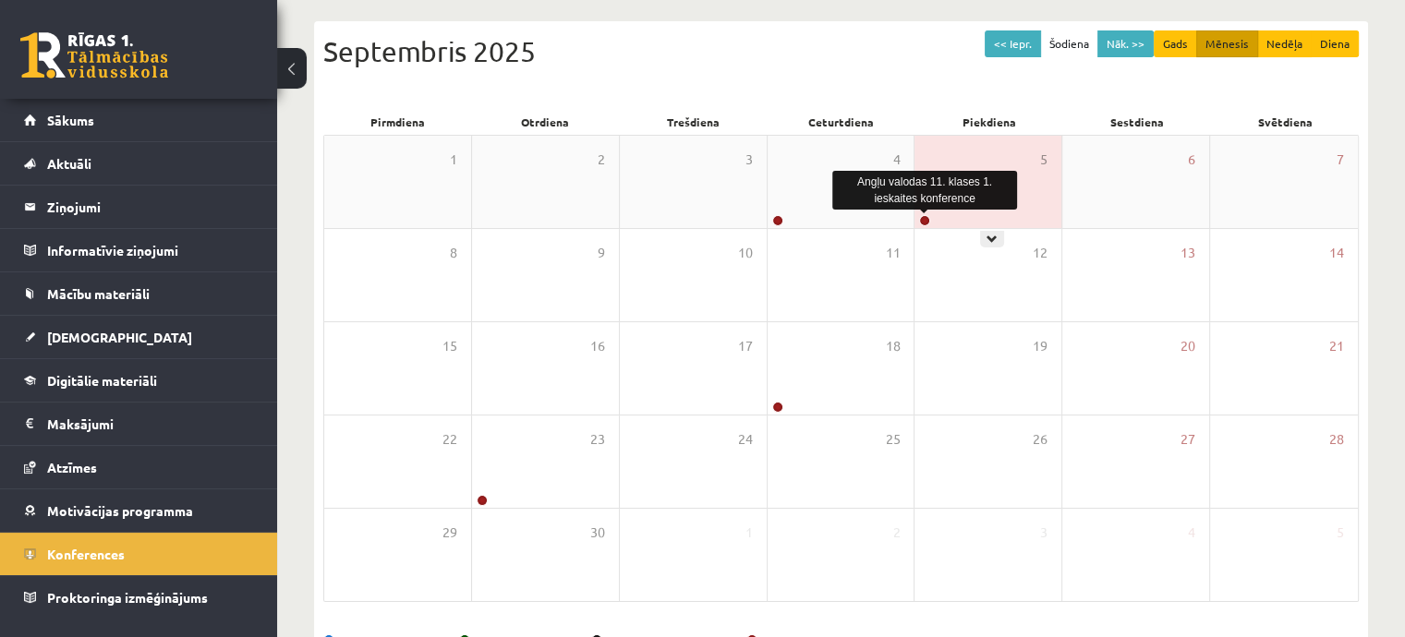
click at [925, 221] on link at bounding box center [924, 220] width 11 height 11
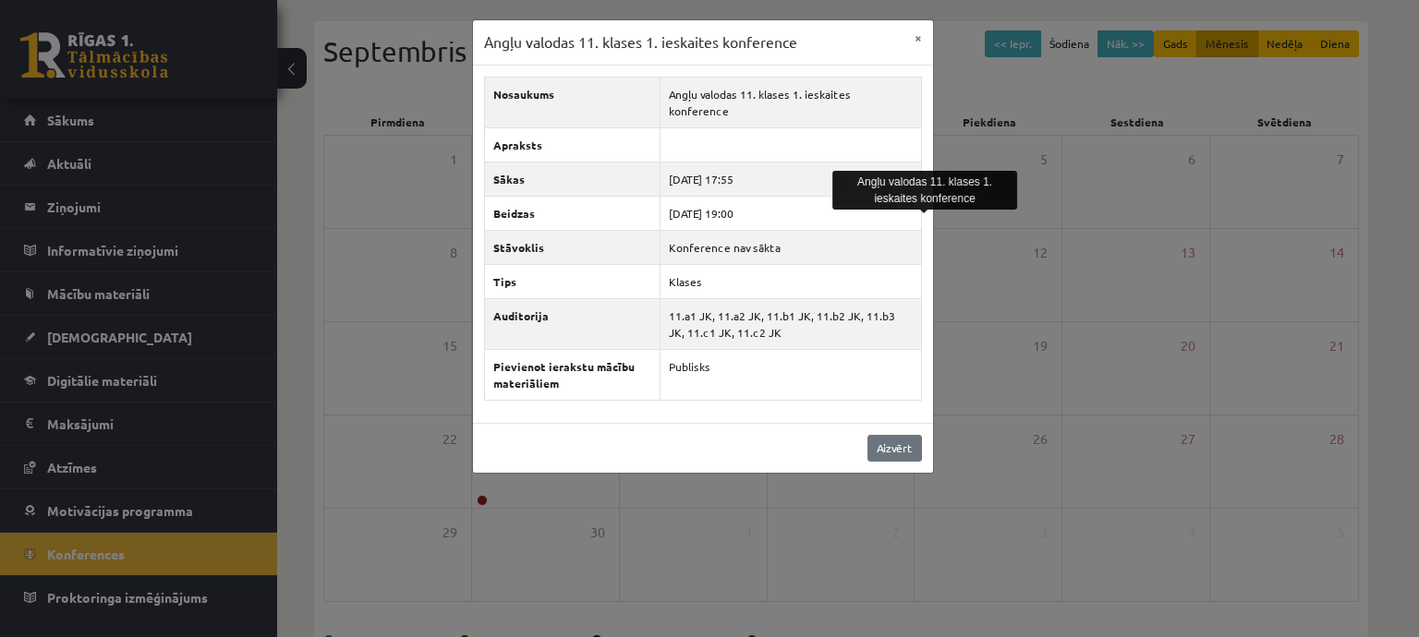
click at [865, 435] on div "Aizvērt" at bounding box center [703, 448] width 460 height 50
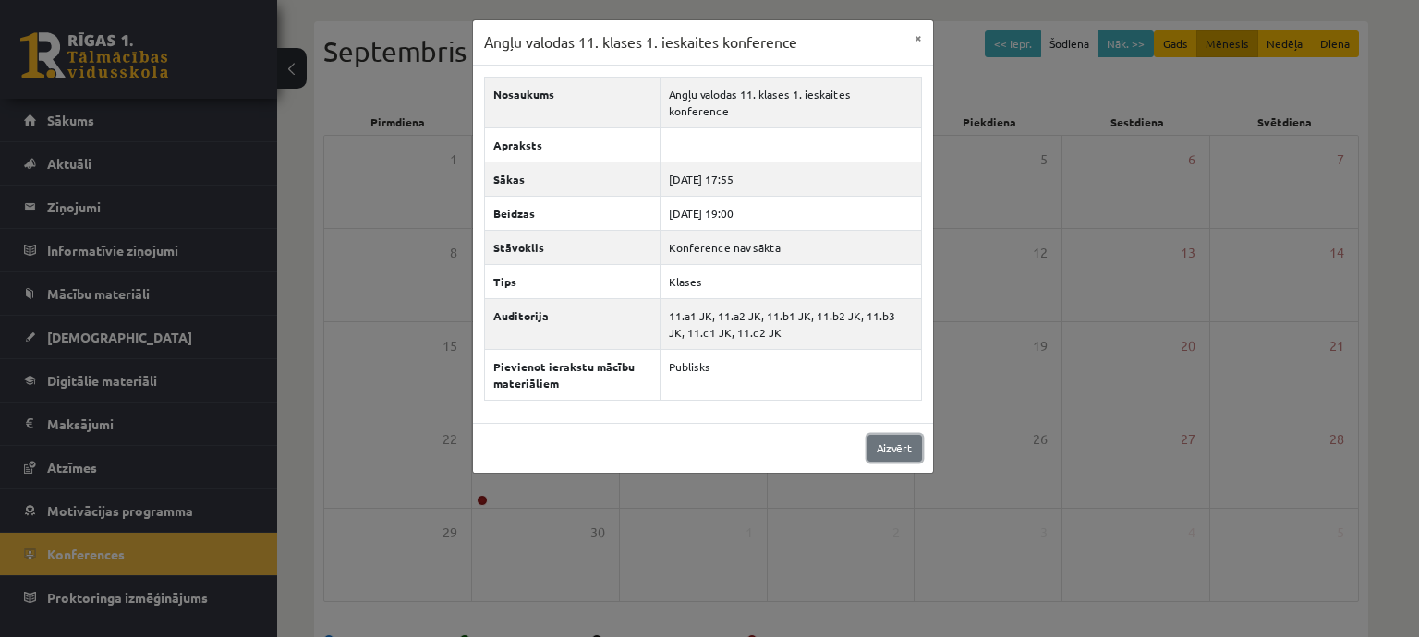
click at [883, 435] on link "Aizvērt" at bounding box center [894, 448] width 54 height 27
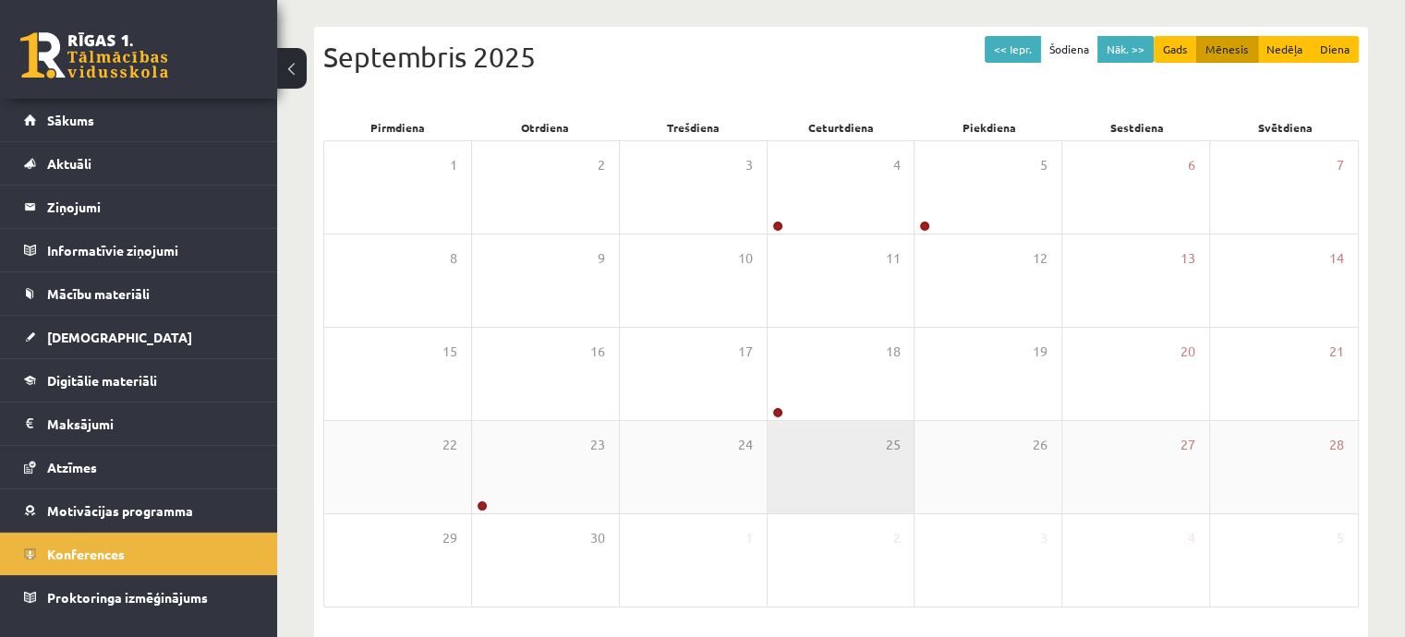
scroll to position [151, 0]
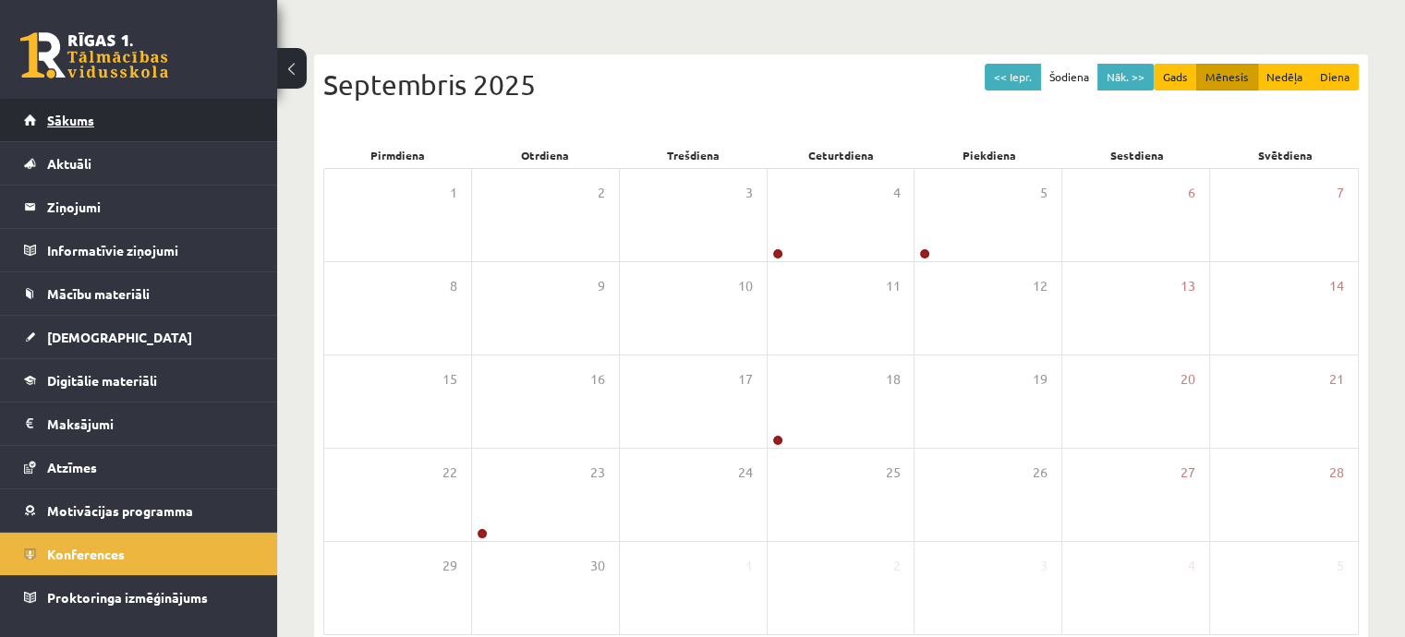
click at [69, 137] on link "Sākums" at bounding box center [139, 120] width 230 height 42
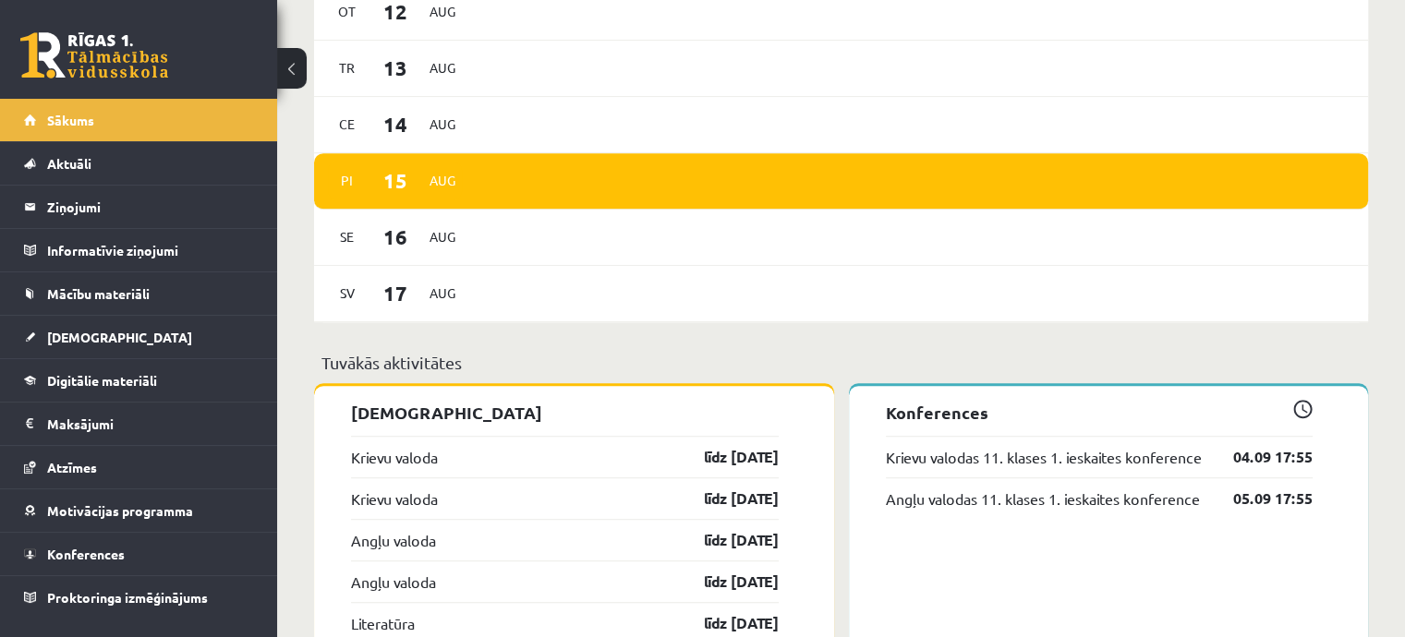
scroll to position [1336, 0]
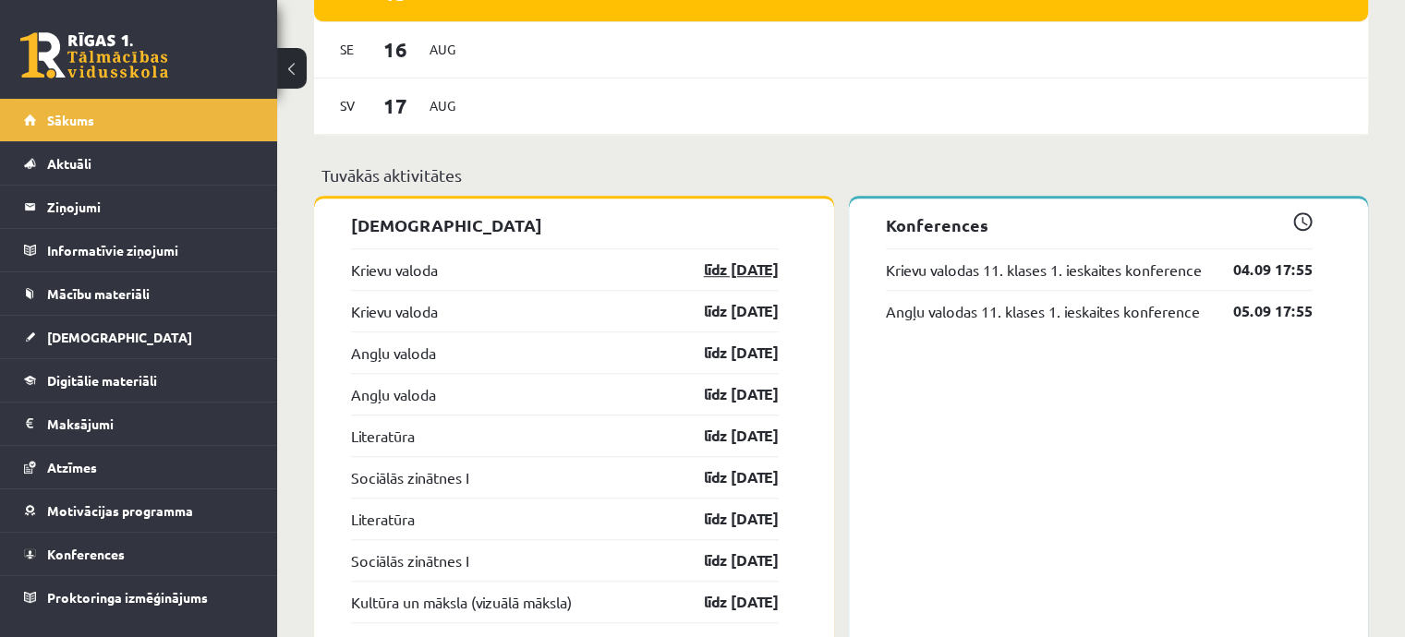
click at [727, 273] on link "līdz [DATE]" at bounding box center [724, 270] width 107 height 22
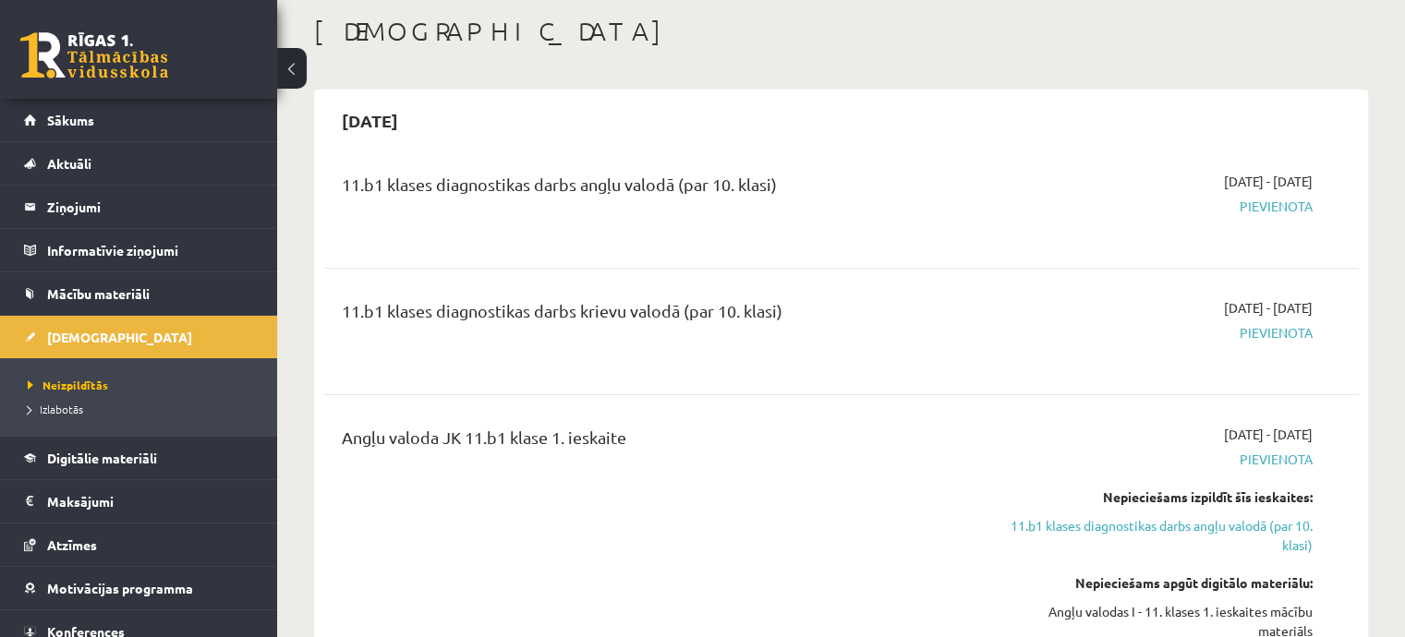
scroll to position [185, 0]
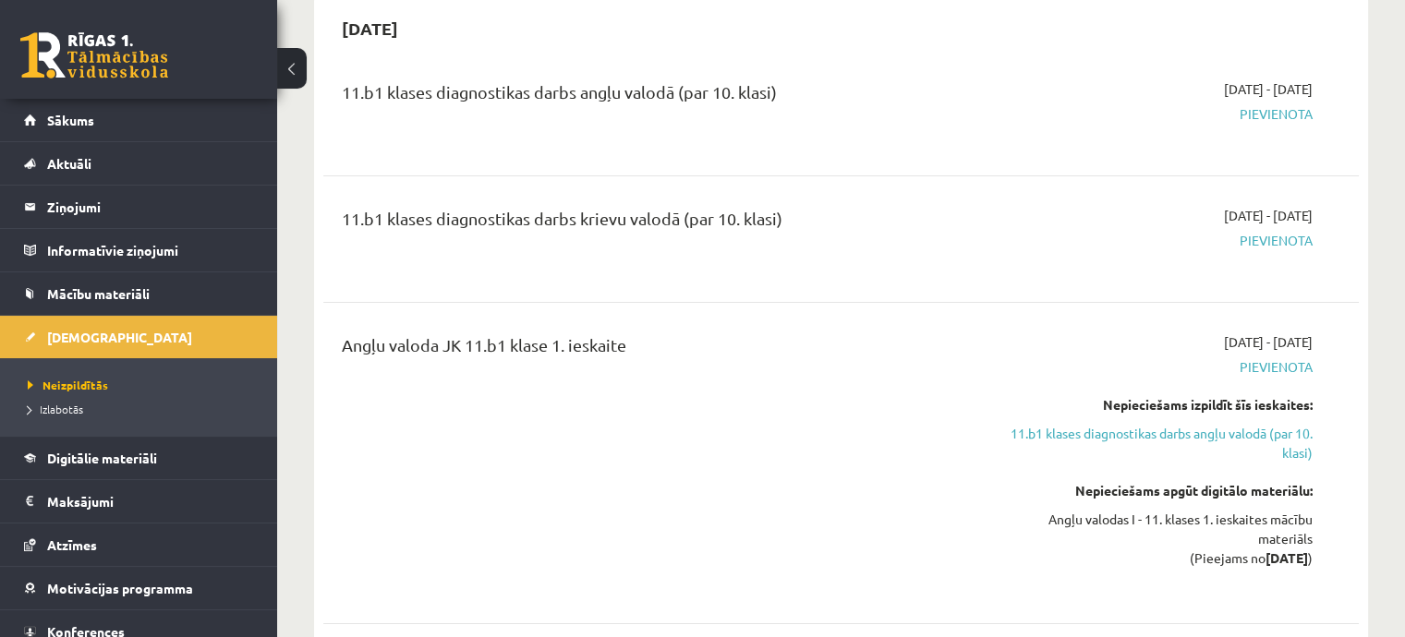
click at [438, 104] on div "11.b1 klases diagnostikas darbs angļu valodā (par 10. klasi)" at bounding box center [661, 96] width 638 height 34
click at [438, 98] on div "11.b1 klases diagnostikas darbs angļu valodā (par 10. klasi)" at bounding box center [661, 96] width 638 height 34
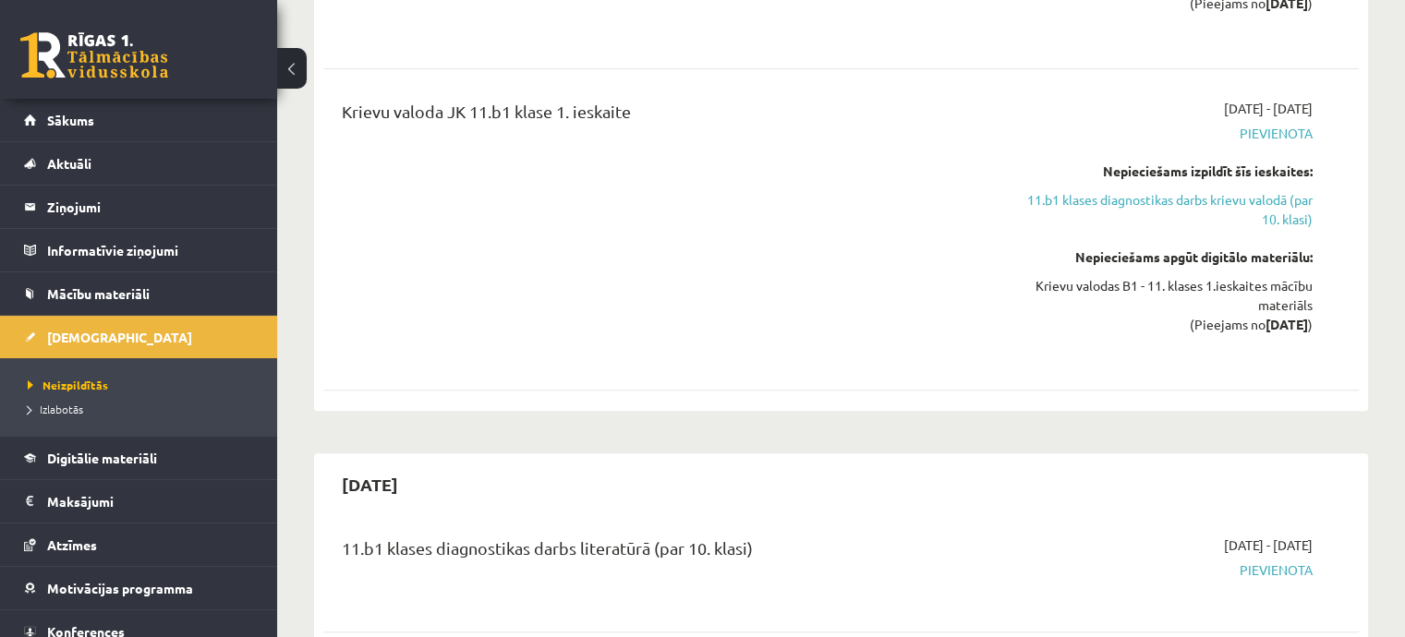
scroll to position [277, 0]
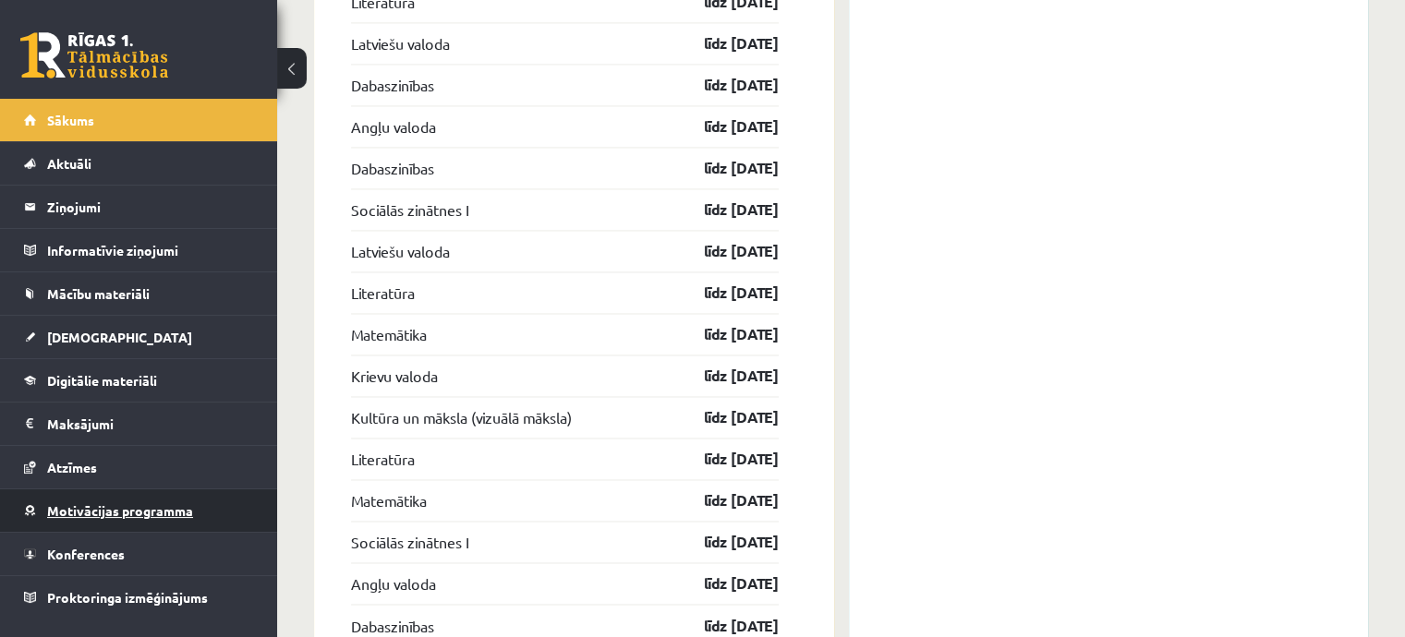
scroll to position [3091, 0]
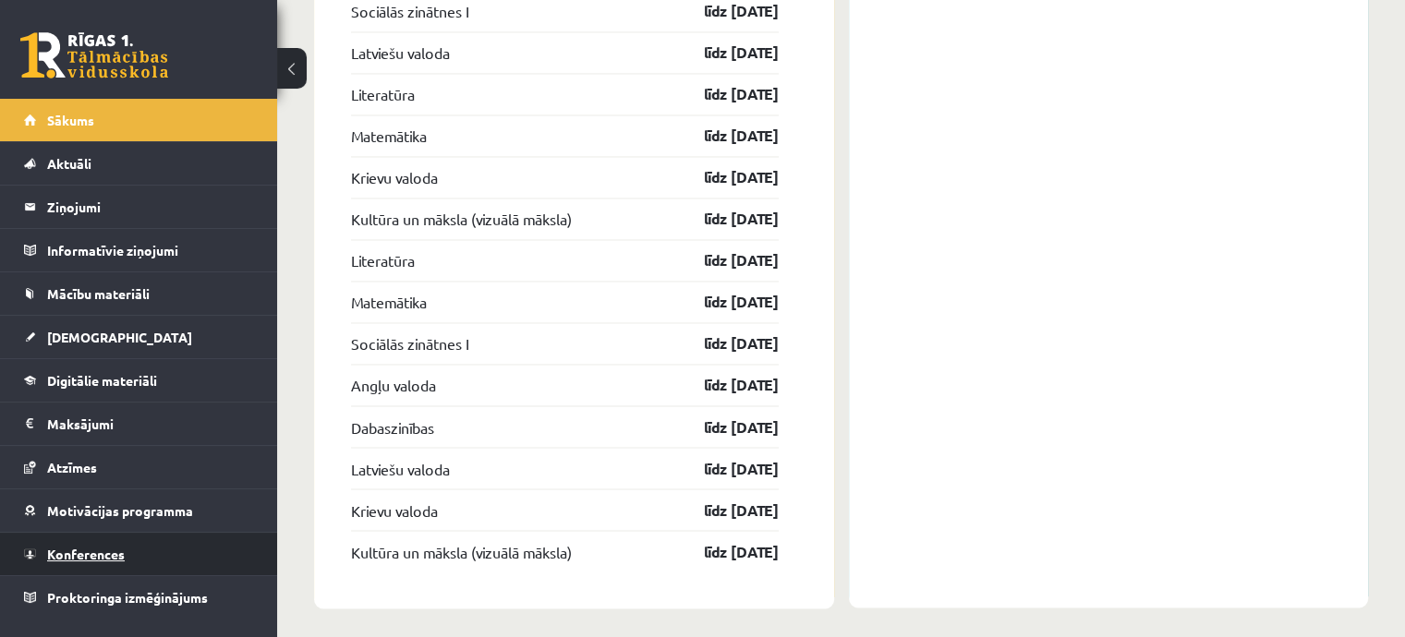
click at [124, 554] on span "Konferences" at bounding box center [86, 554] width 78 height 17
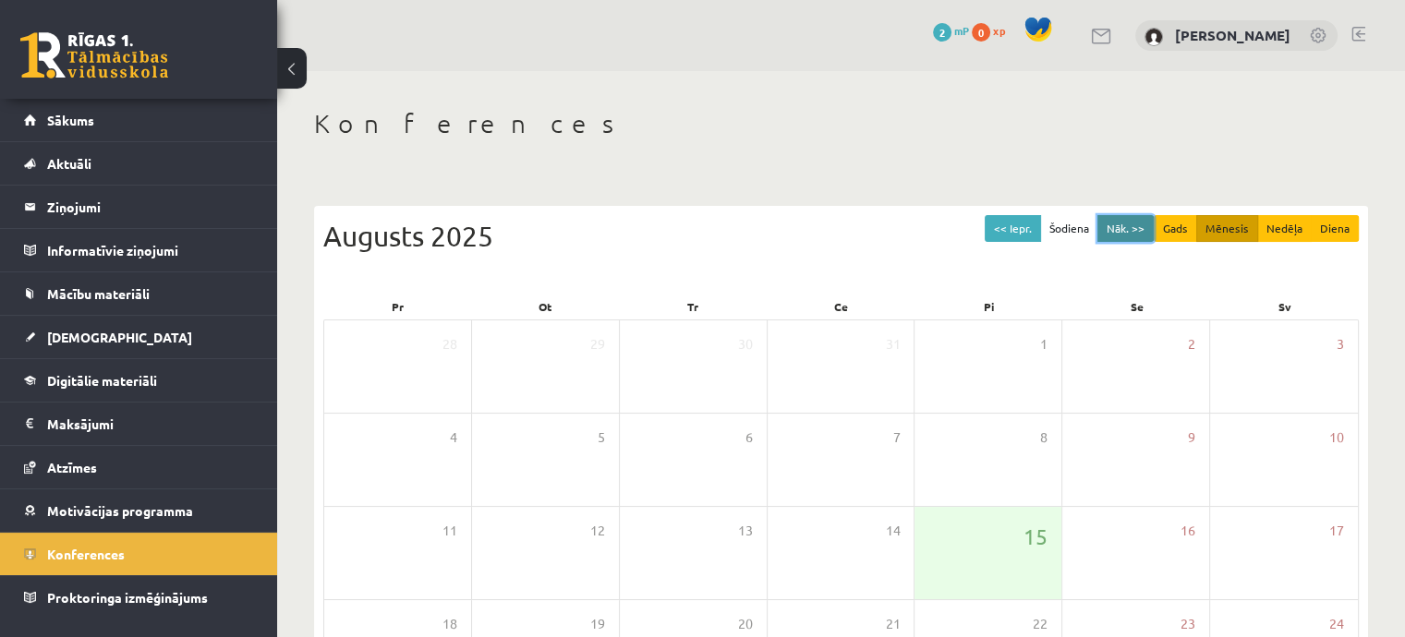
click at [1137, 231] on button "Nāk. >>" at bounding box center [1125, 228] width 56 height 27
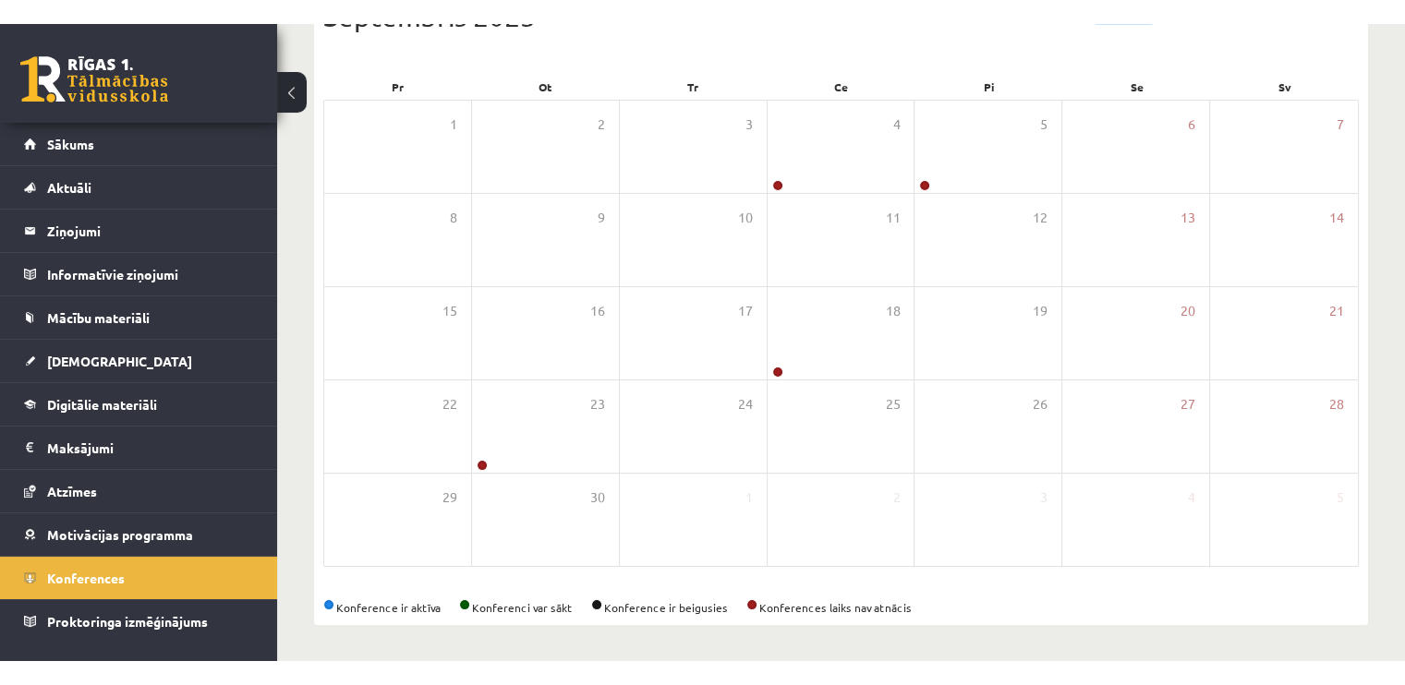
scroll to position [196, 0]
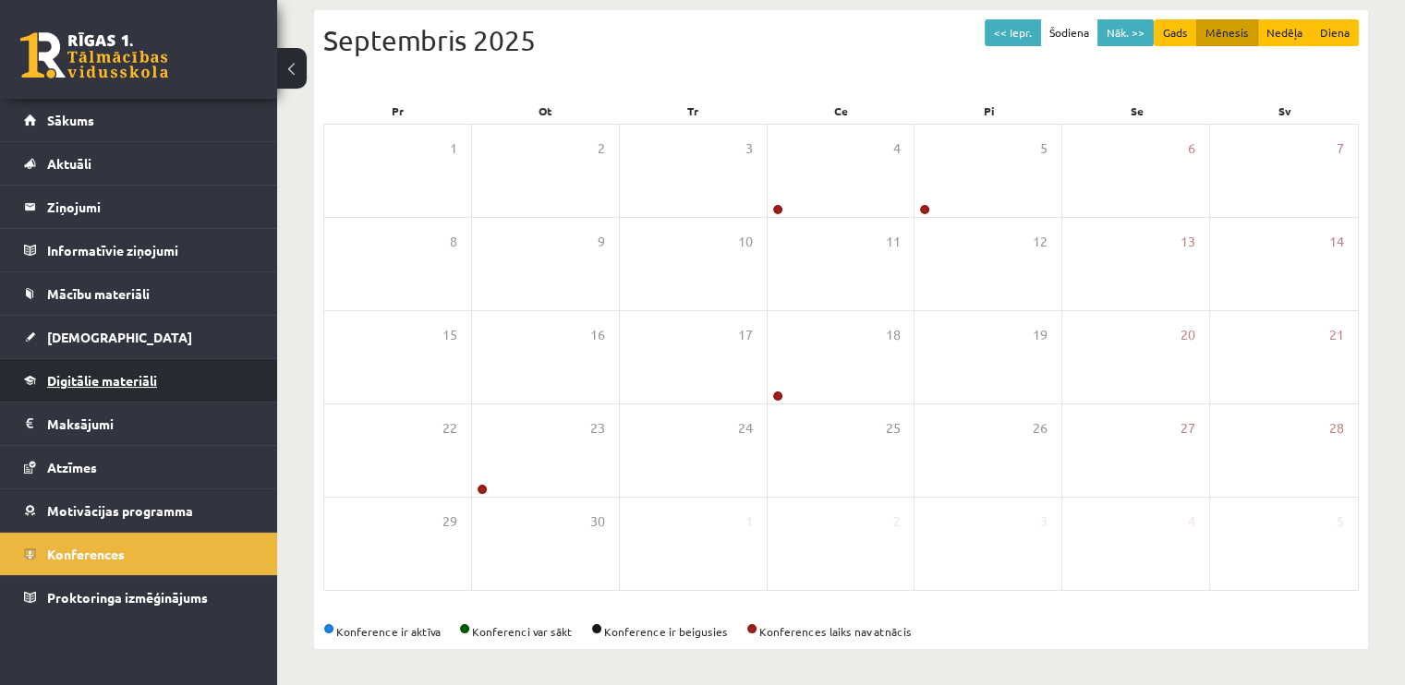
click at [115, 385] on span "Digitālie materiāli" at bounding box center [102, 380] width 110 height 17
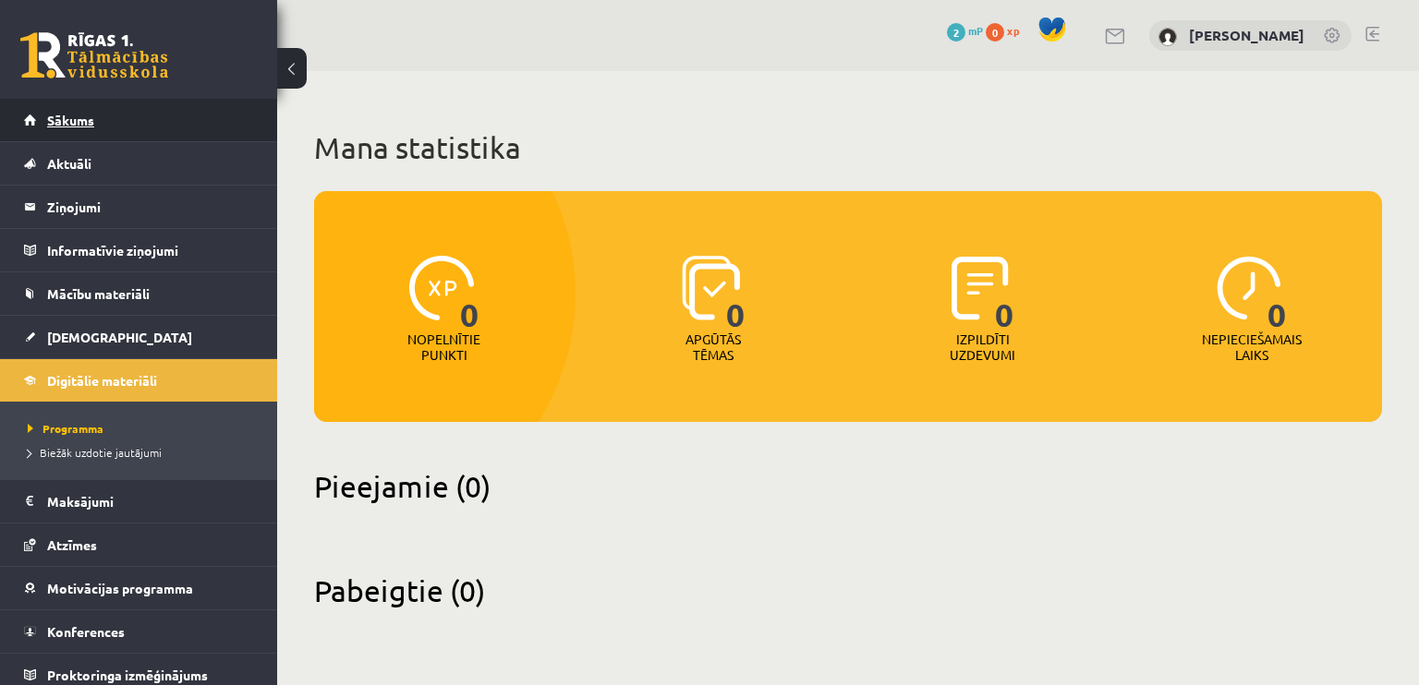
click at [175, 104] on link "Sākums" at bounding box center [139, 120] width 230 height 42
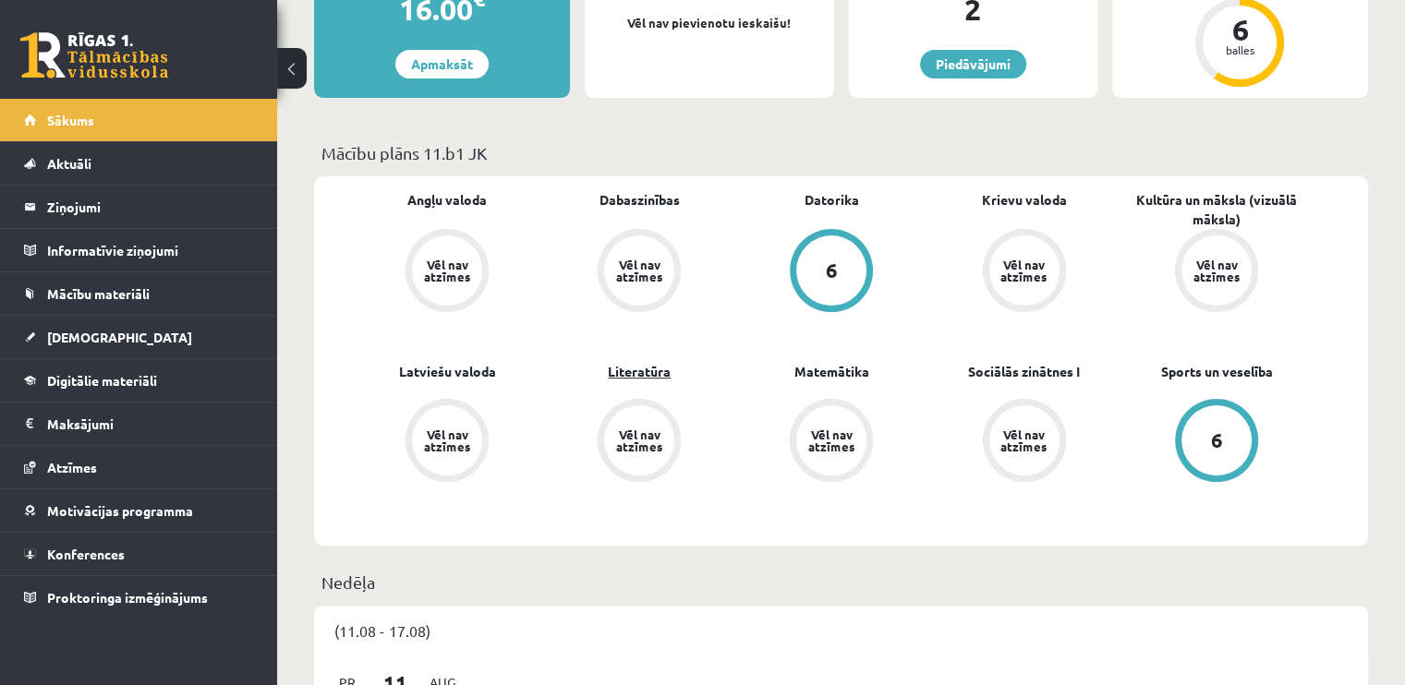
scroll to position [462, 0]
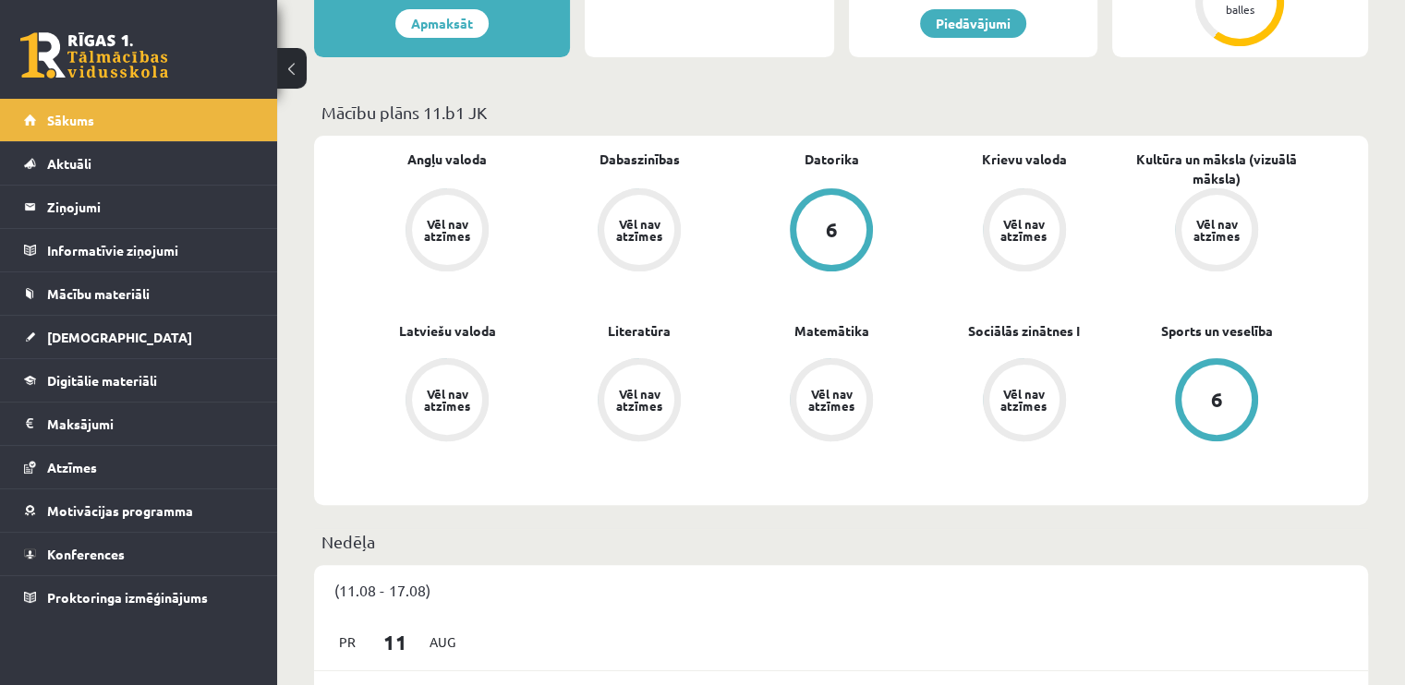
click at [845, 236] on div "6" at bounding box center [831, 230] width 70 height 70
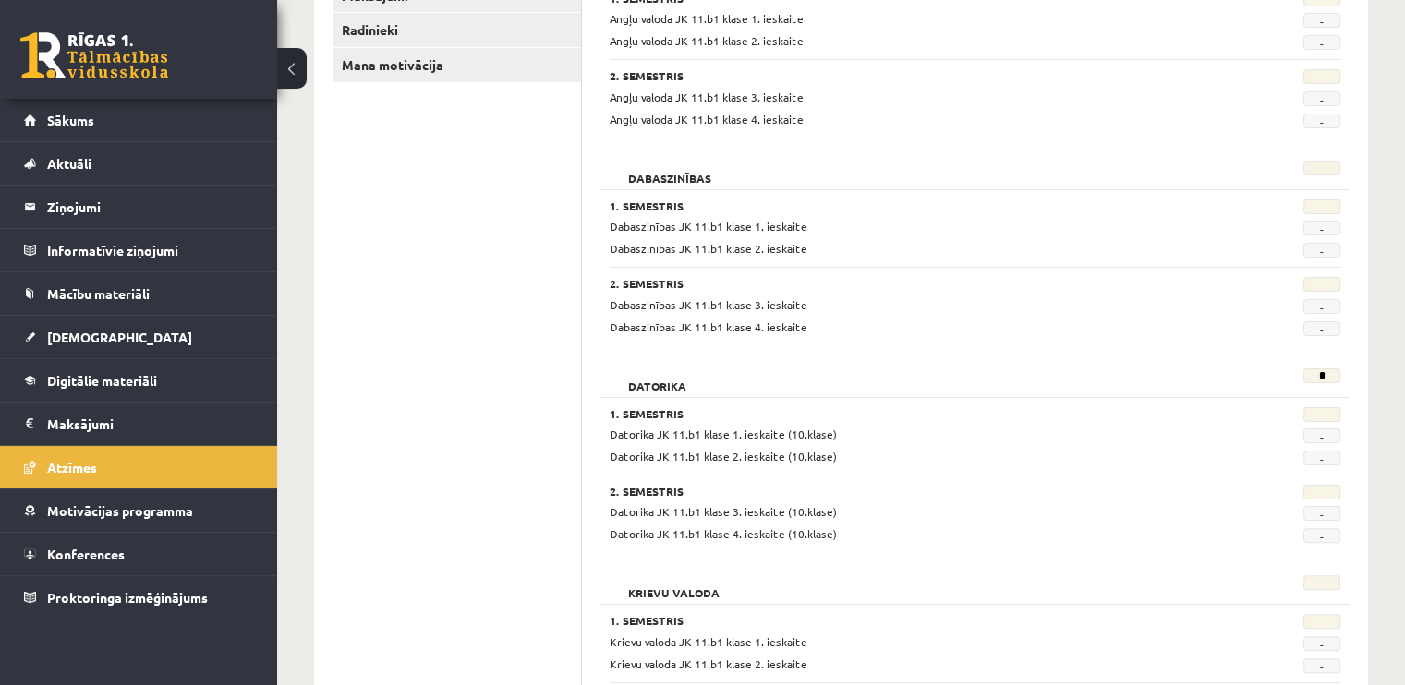
scroll to position [74, 0]
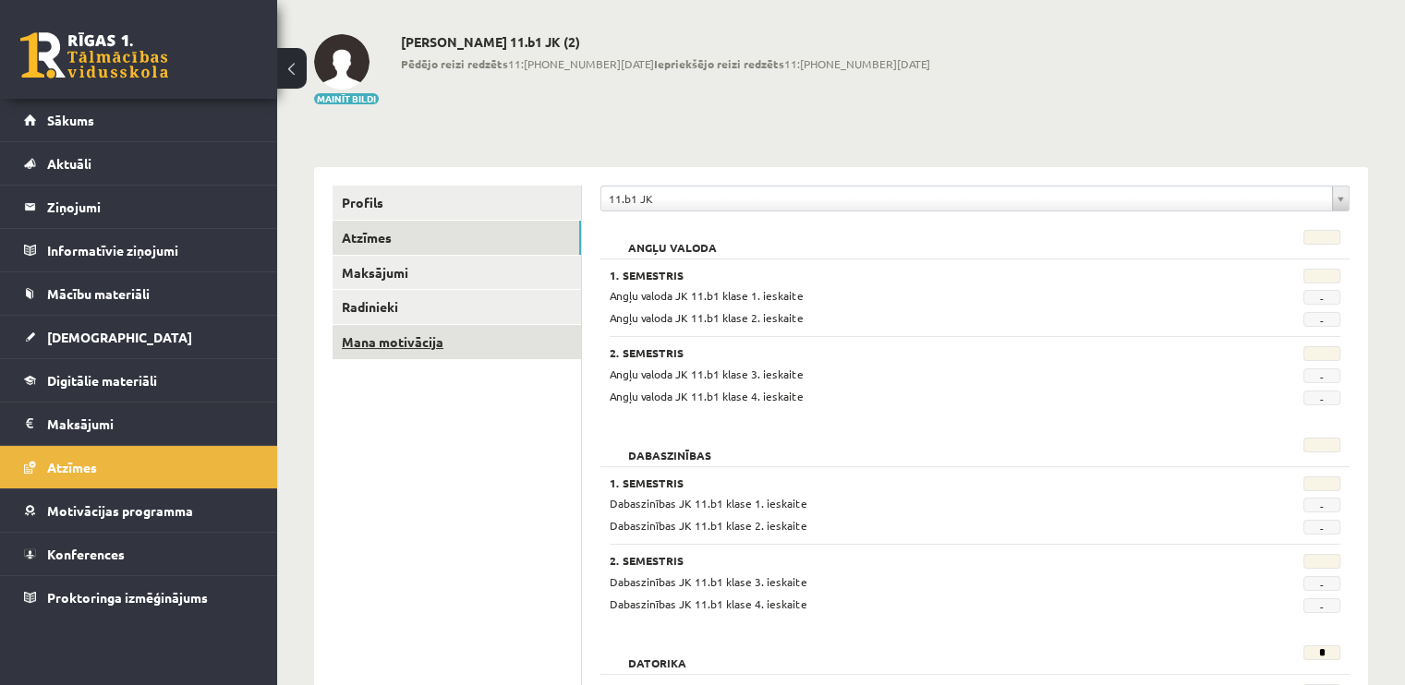
click at [466, 350] on link "Mana motivācija" at bounding box center [457, 342] width 248 height 34
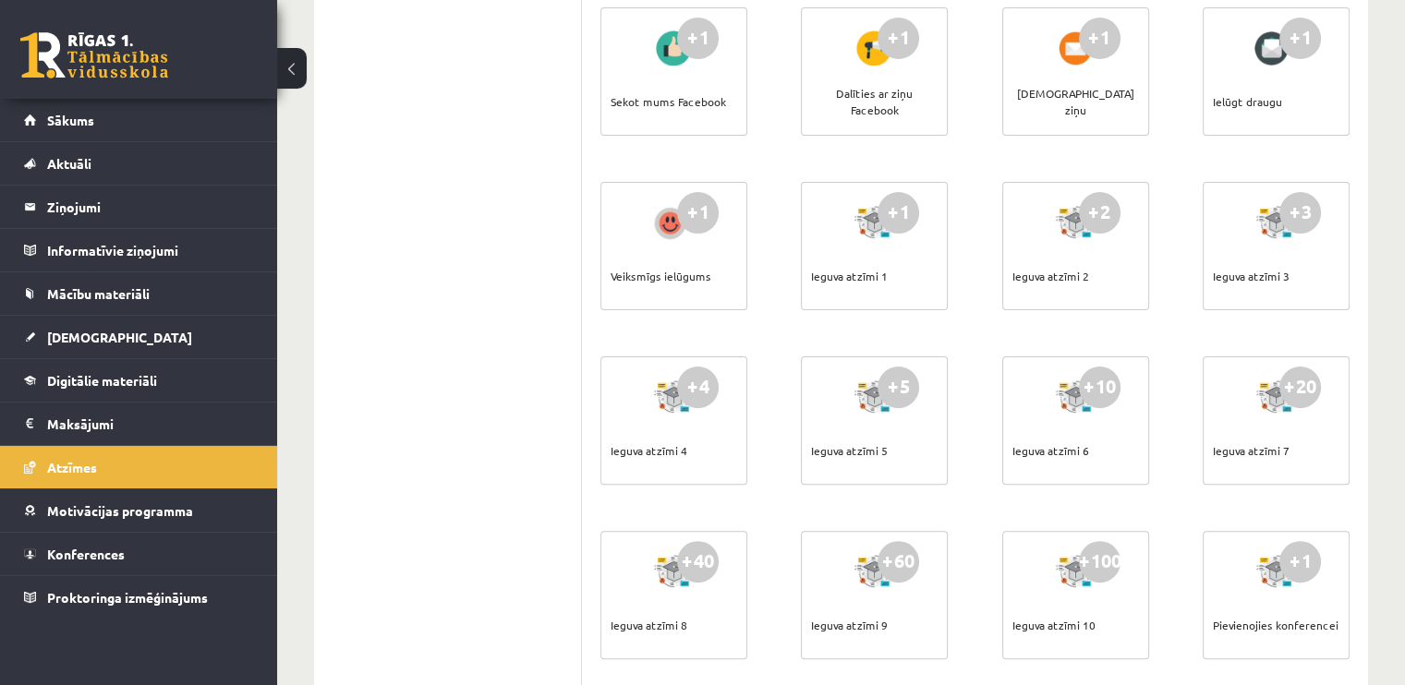
scroll to position [536, 0]
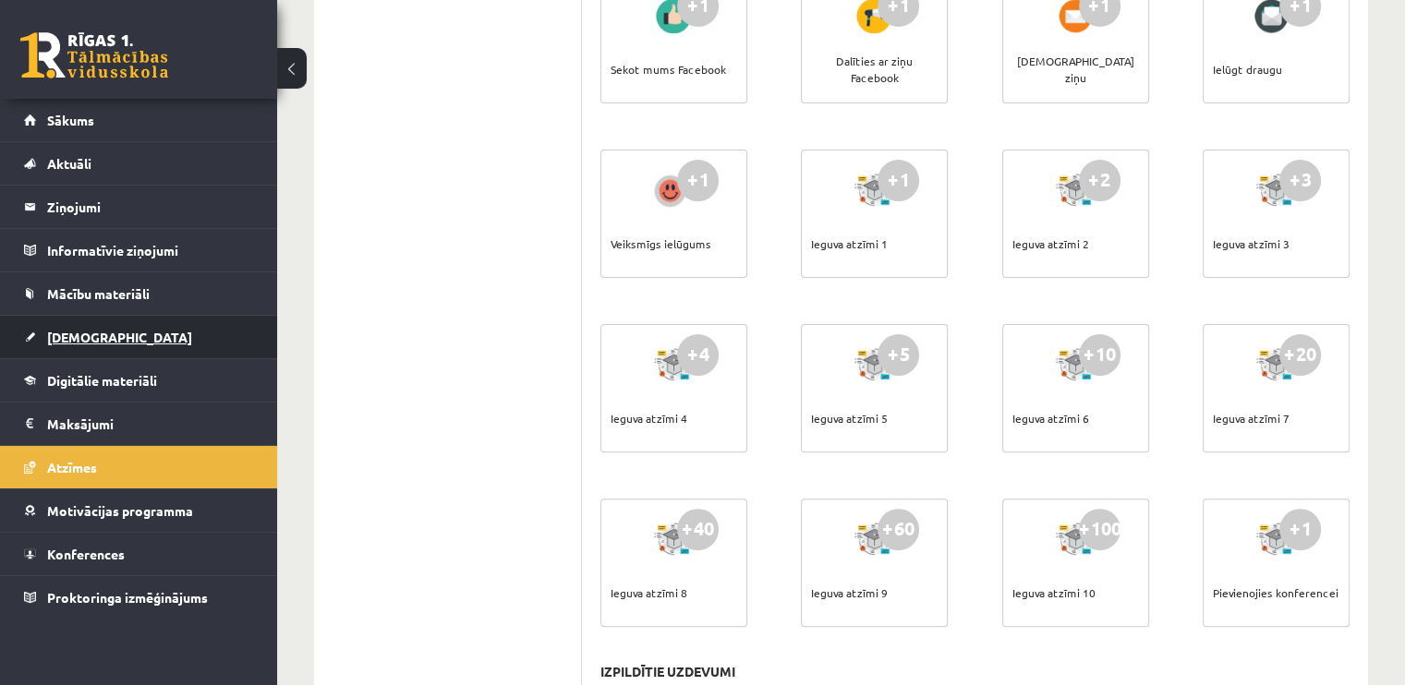
click at [205, 333] on link "[DEMOGRAPHIC_DATA]" at bounding box center [139, 337] width 230 height 42
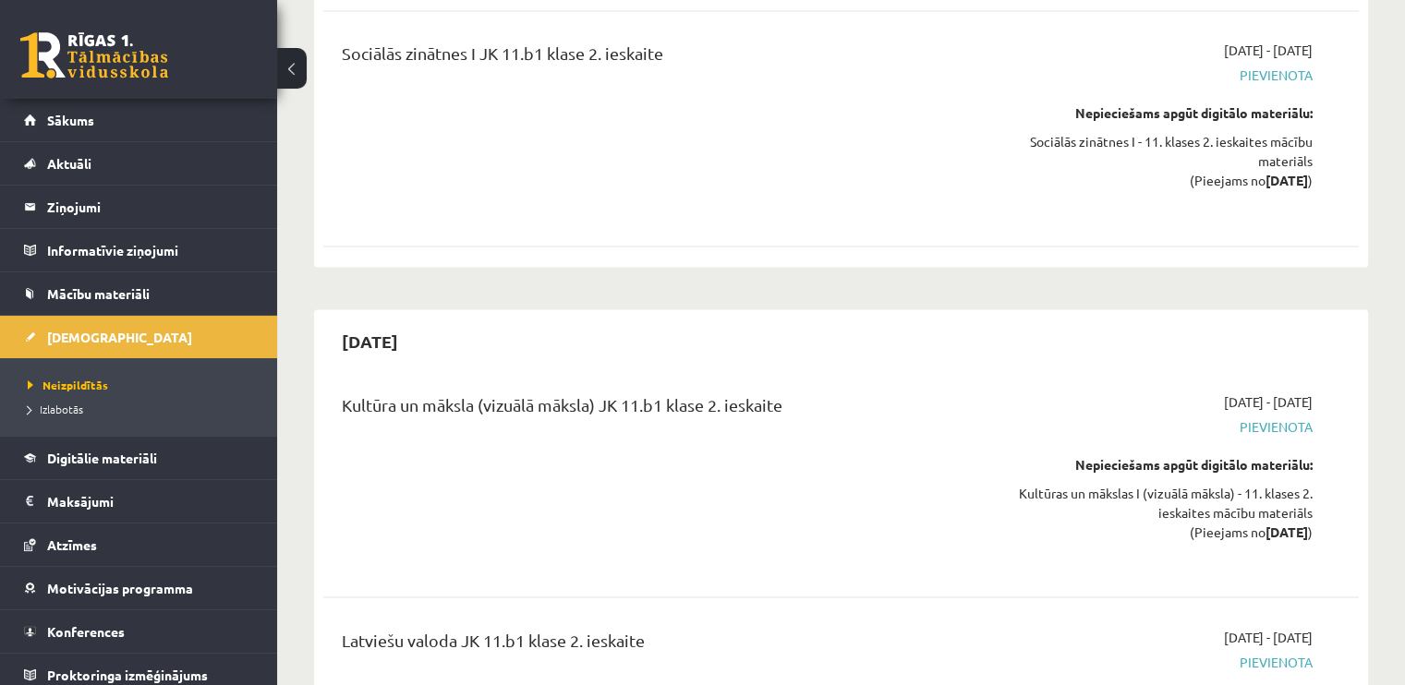
scroll to position [9975, 0]
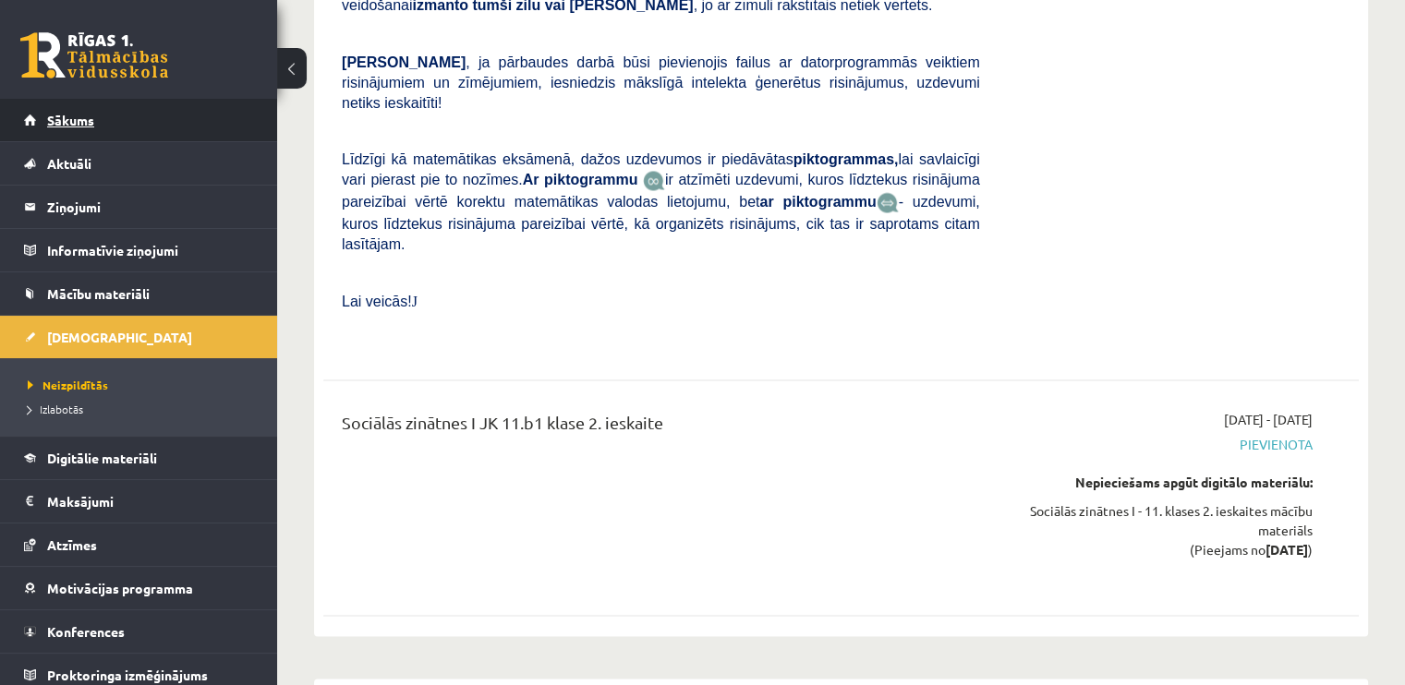
click at [96, 121] on link "Sākums" at bounding box center [139, 120] width 230 height 42
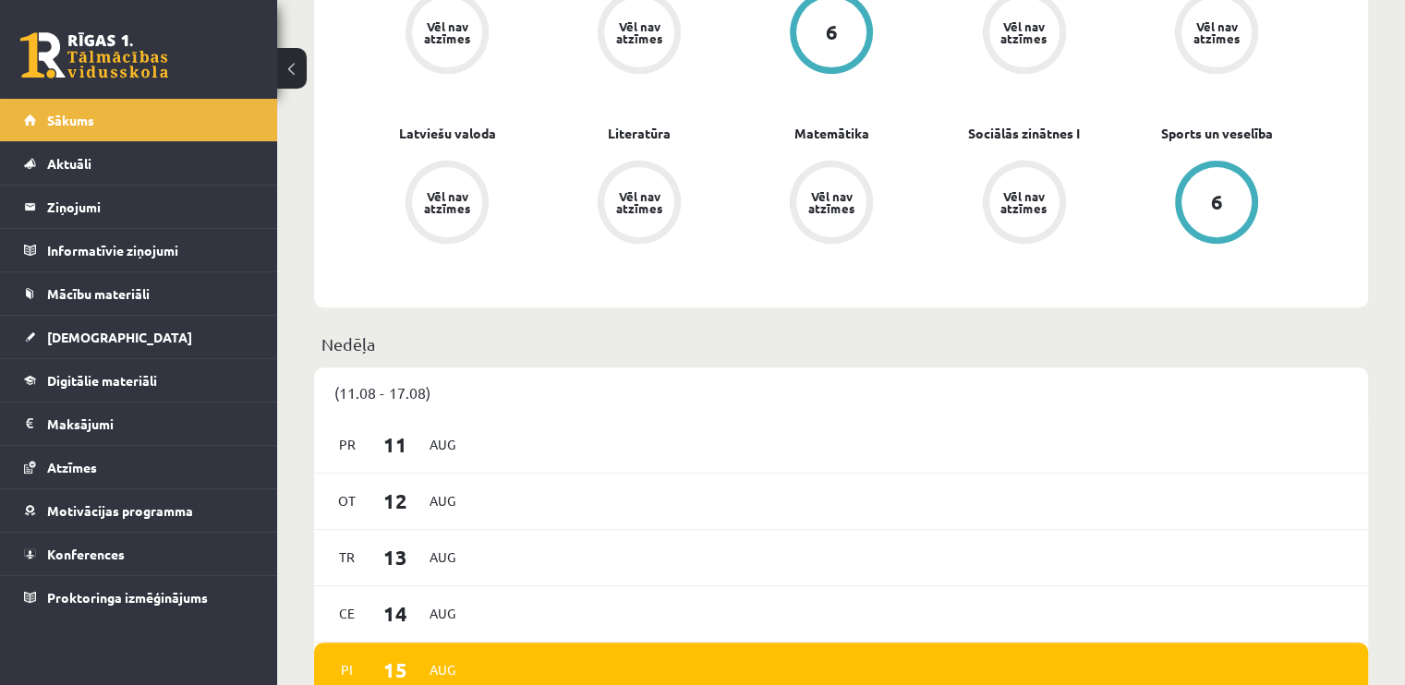
scroll to position [739, 0]
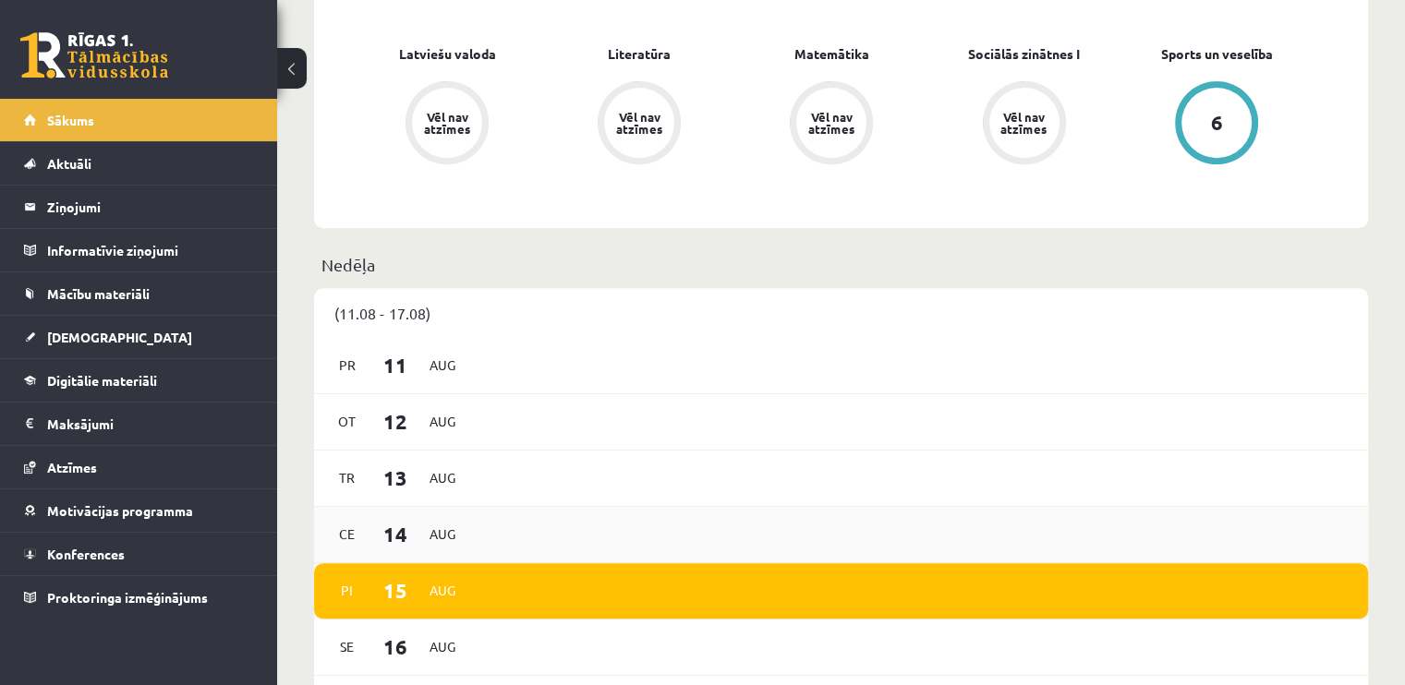
drag, startPoint x: 1042, startPoint y: 542, endPoint x: 1049, endPoint y: 521, distance: 22.5
click at [1046, 535] on div "Ce 14 Aug" at bounding box center [841, 535] width 1054 height 56
